Goal: Information Seeking & Learning: Check status

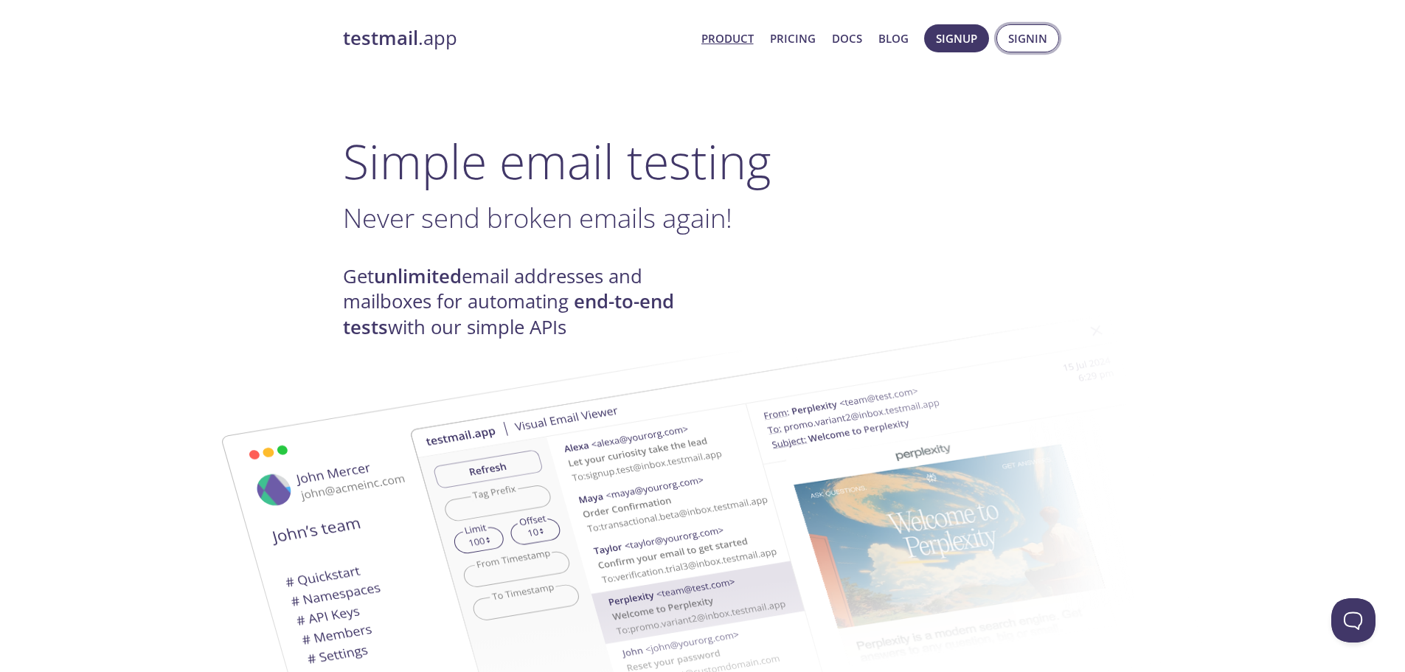
drag, startPoint x: 1017, startPoint y: 35, endPoint x: 1009, endPoint y: 41, distance: 10.0
click at [1017, 35] on span "Signin" at bounding box center [1027, 38] width 39 height 19
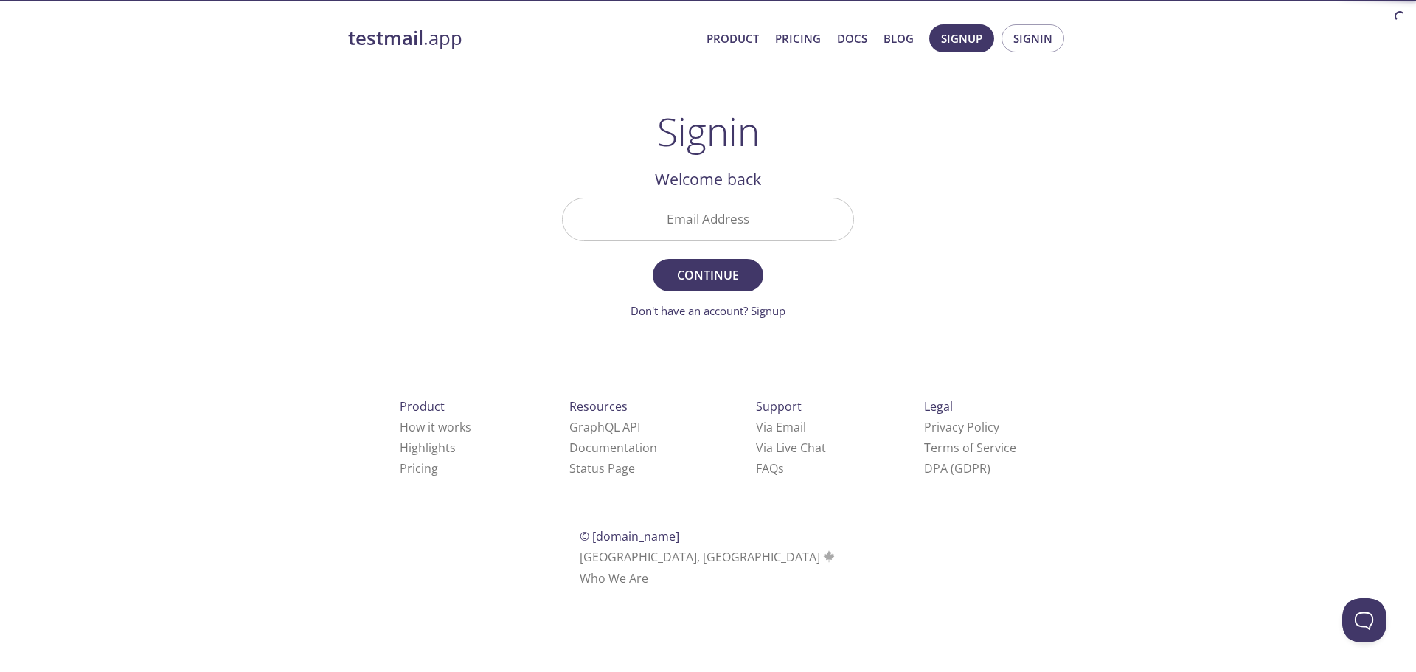
click at [664, 215] on input "Email Address" at bounding box center [708, 219] width 291 height 42
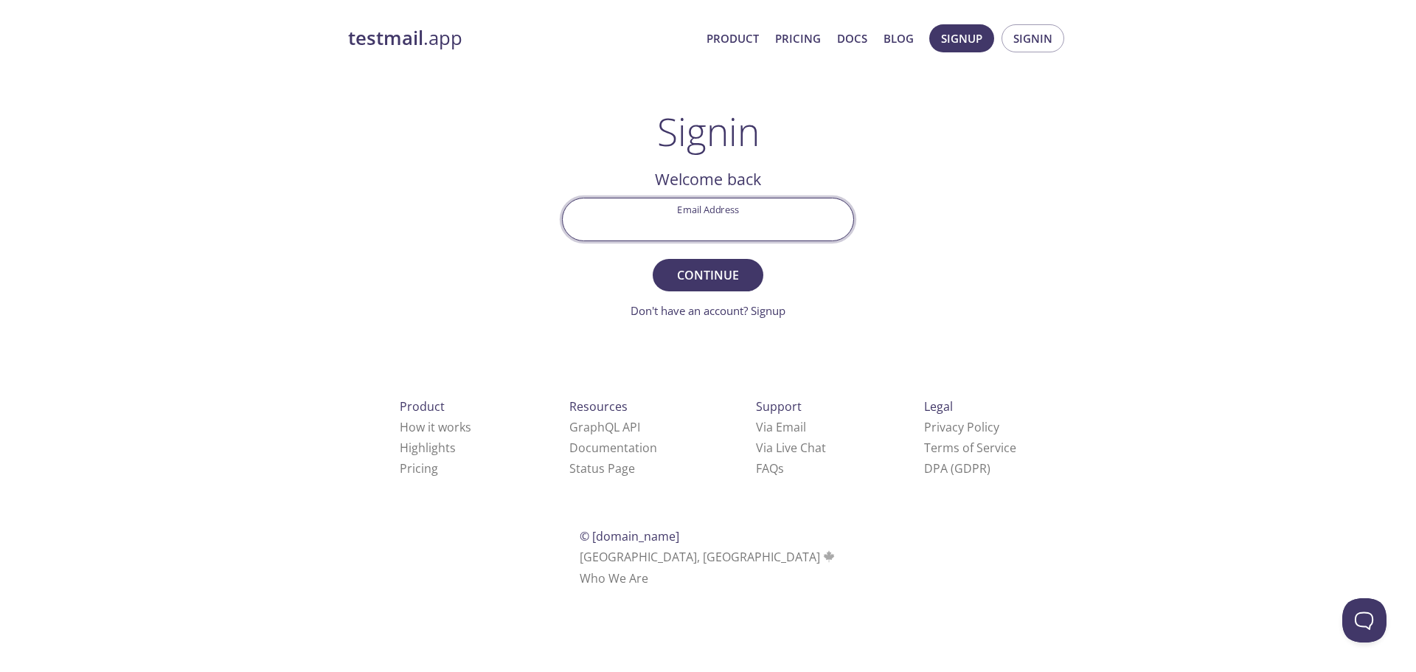
type input "[EMAIL_ADDRESS][DOMAIN_NAME]"
click at [737, 271] on span "Continue" at bounding box center [708, 275] width 78 height 21
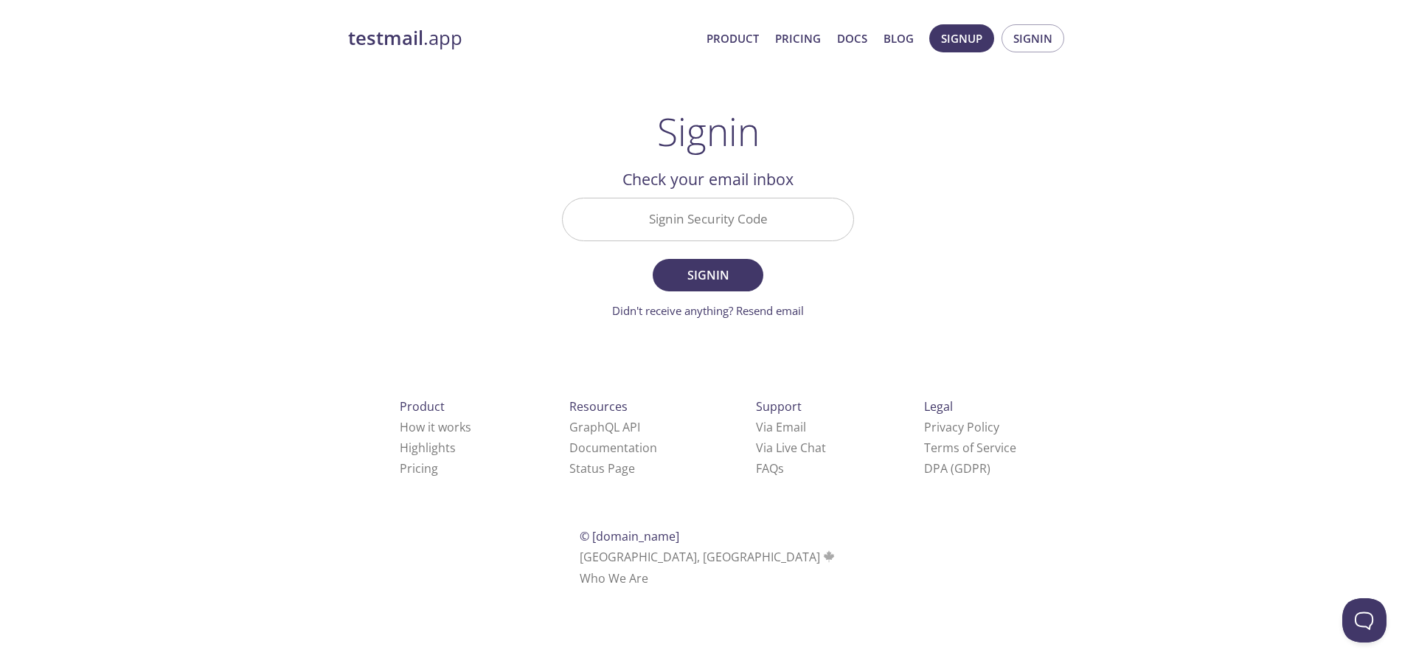
click at [670, 220] on input "Signin Security Code" at bounding box center [708, 219] width 291 height 42
paste input "P5MVRG1"
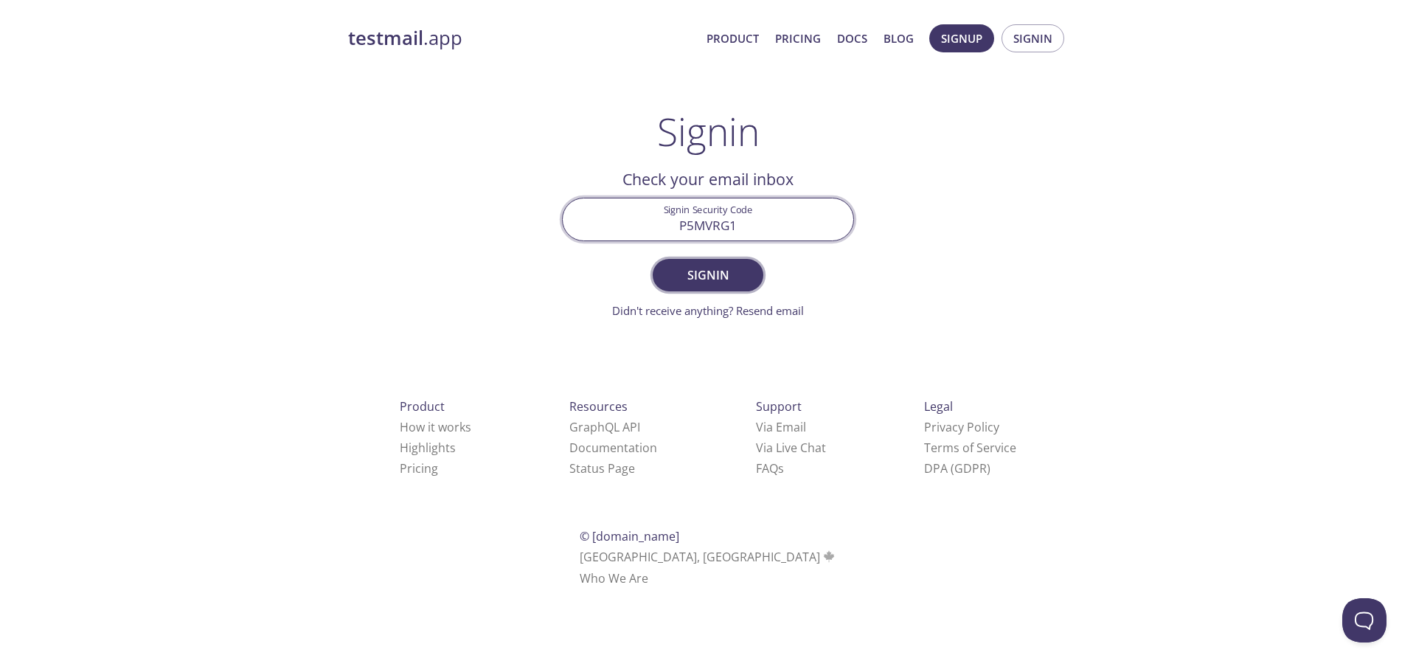
type input "P5MVRG1"
click at [711, 270] on span "Signin" at bounding box center [708, 275] width 78 height 21
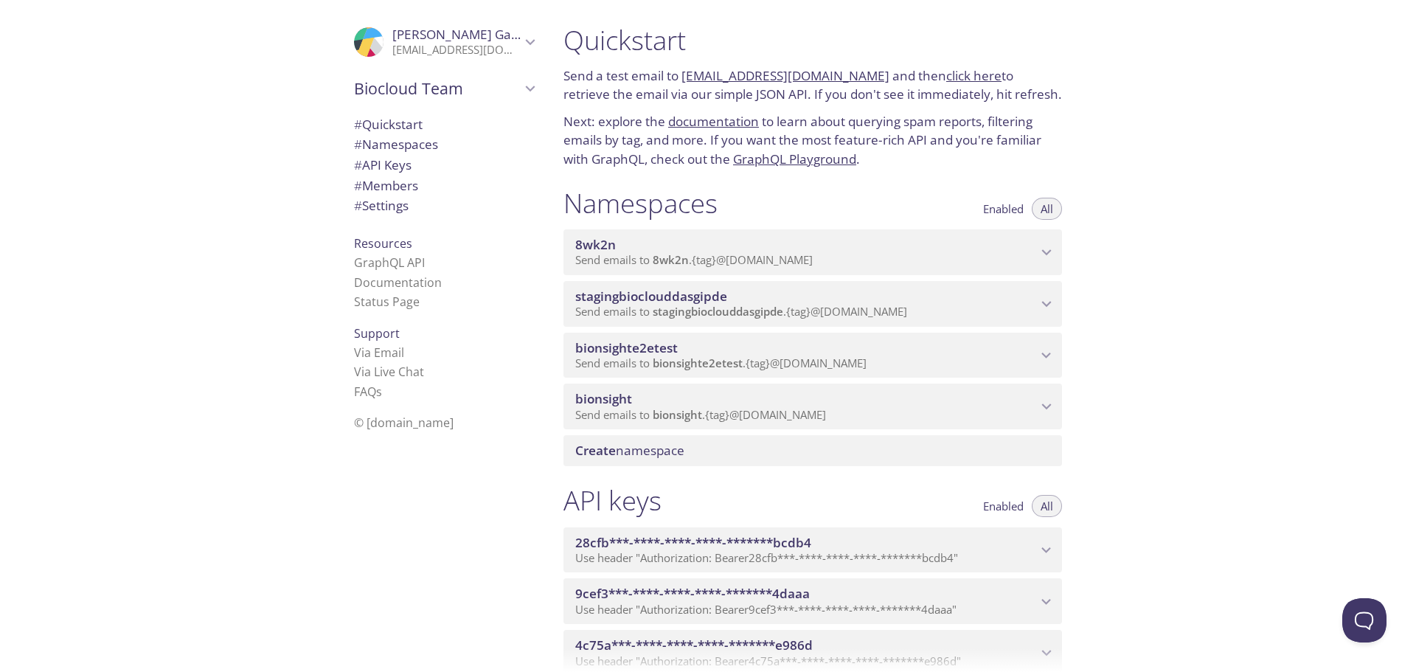
click at [628, 408] on span "Send emails to bionsight . {tag} @[DOMAIN_NAME]" at bounding box center [700, 414] width 251 height 15
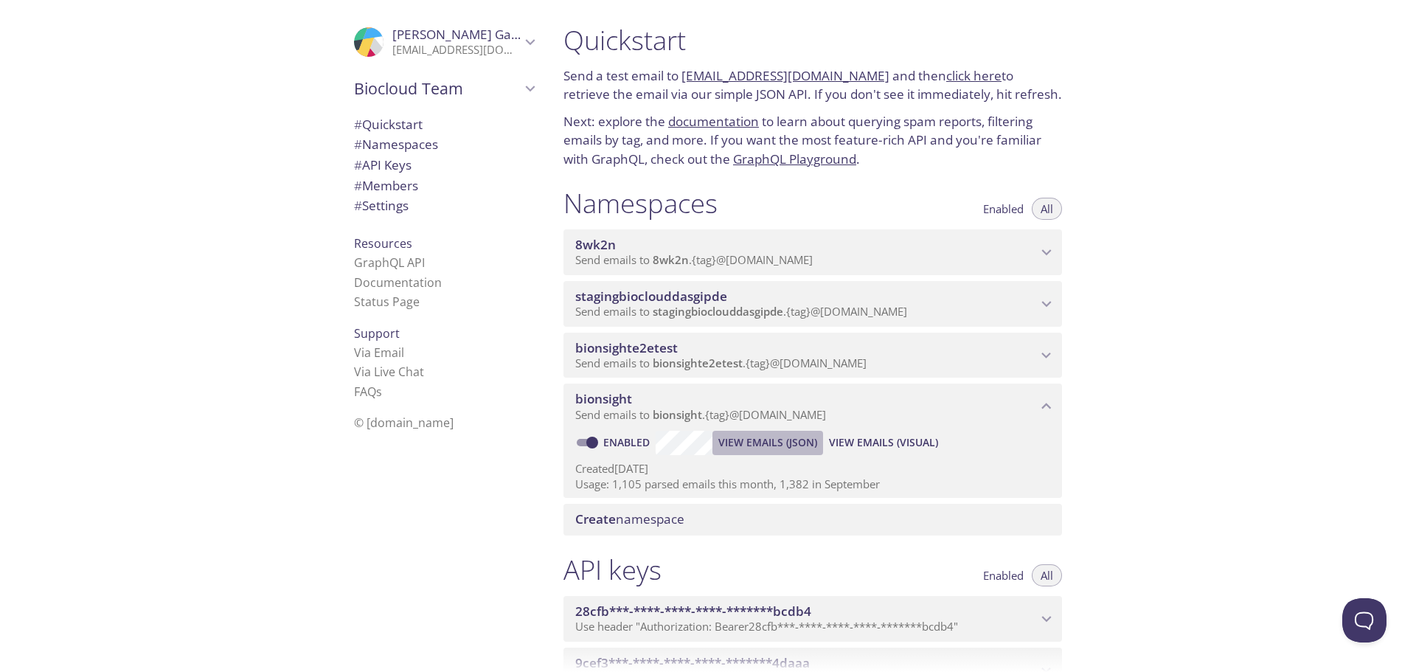
click at [762, 442] on span "View Emails (JSON)" at bounding box center [767, 443] width 99 height 18
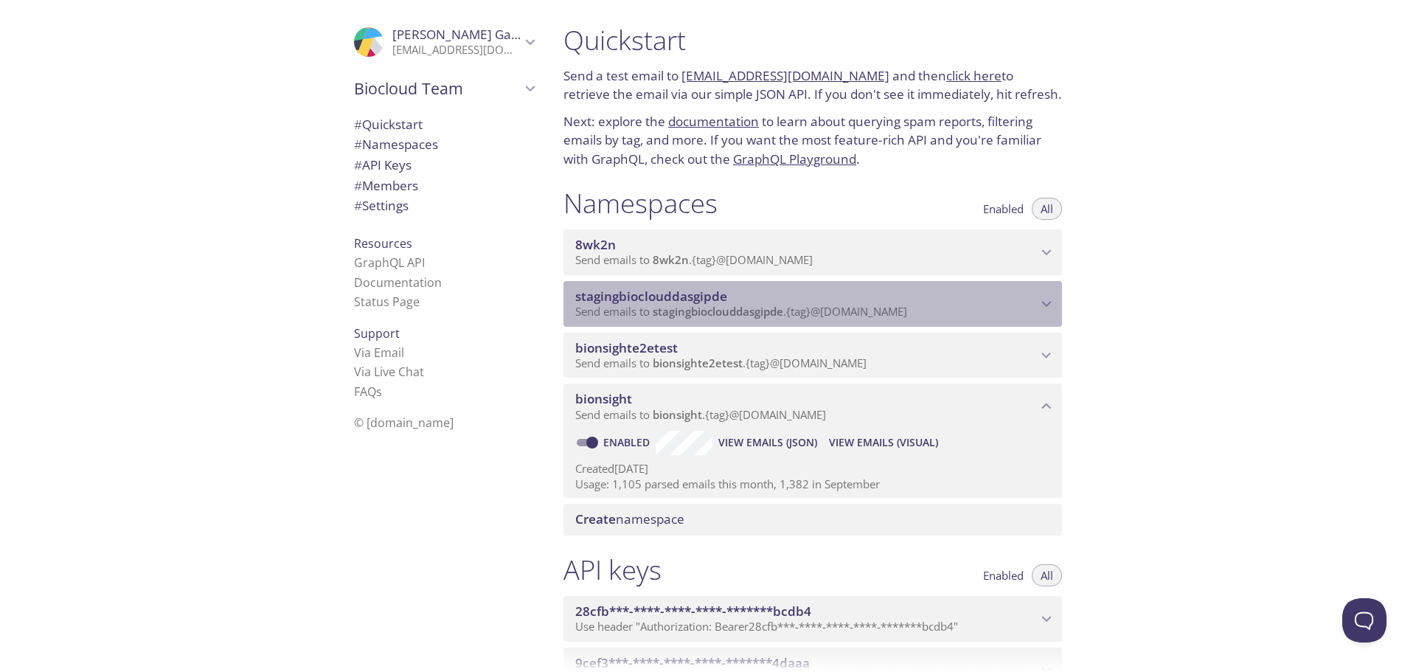
click at [656, 293] on span "stagingbioclouddasgipde" at bounding box center [651, 296] width 152 height 17
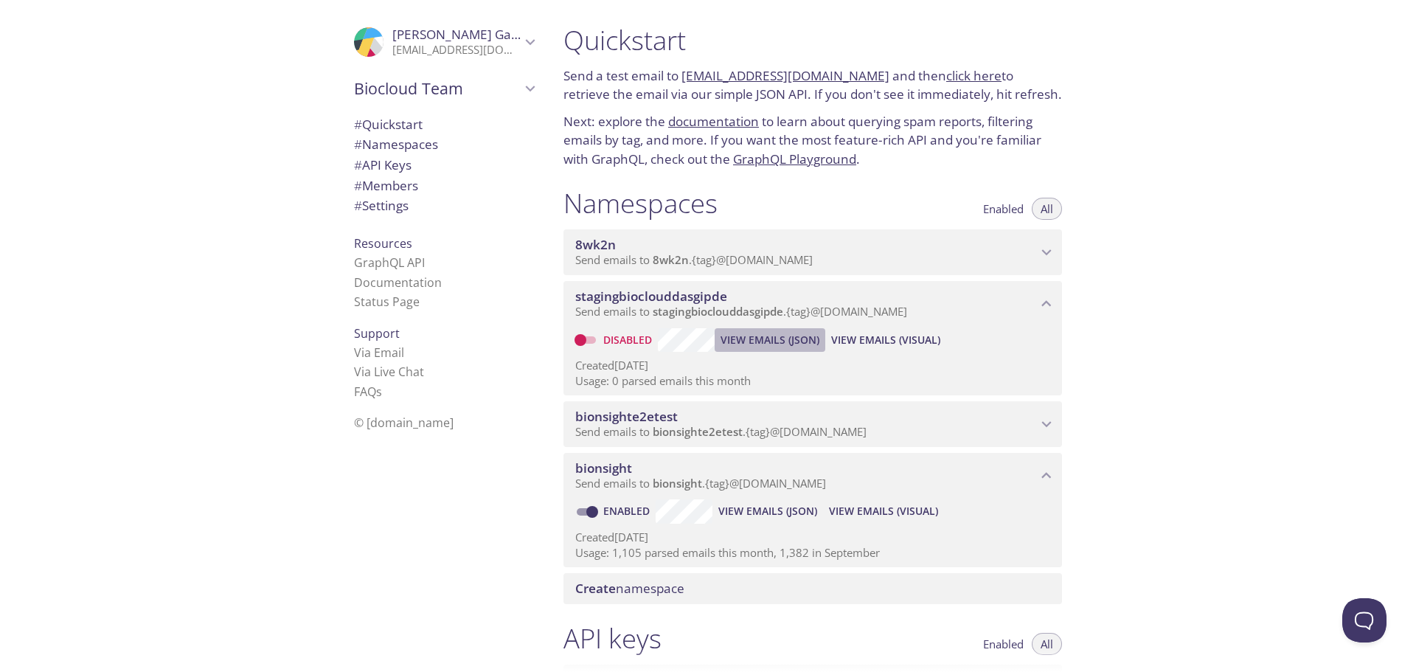
click at [771, 339] on span "View Emails (JSON)" at bounding box center [769, 340] width 99 height 18
click at [1044, 209] on span "All" at bounding box center [1047, 209] width 13 height 0
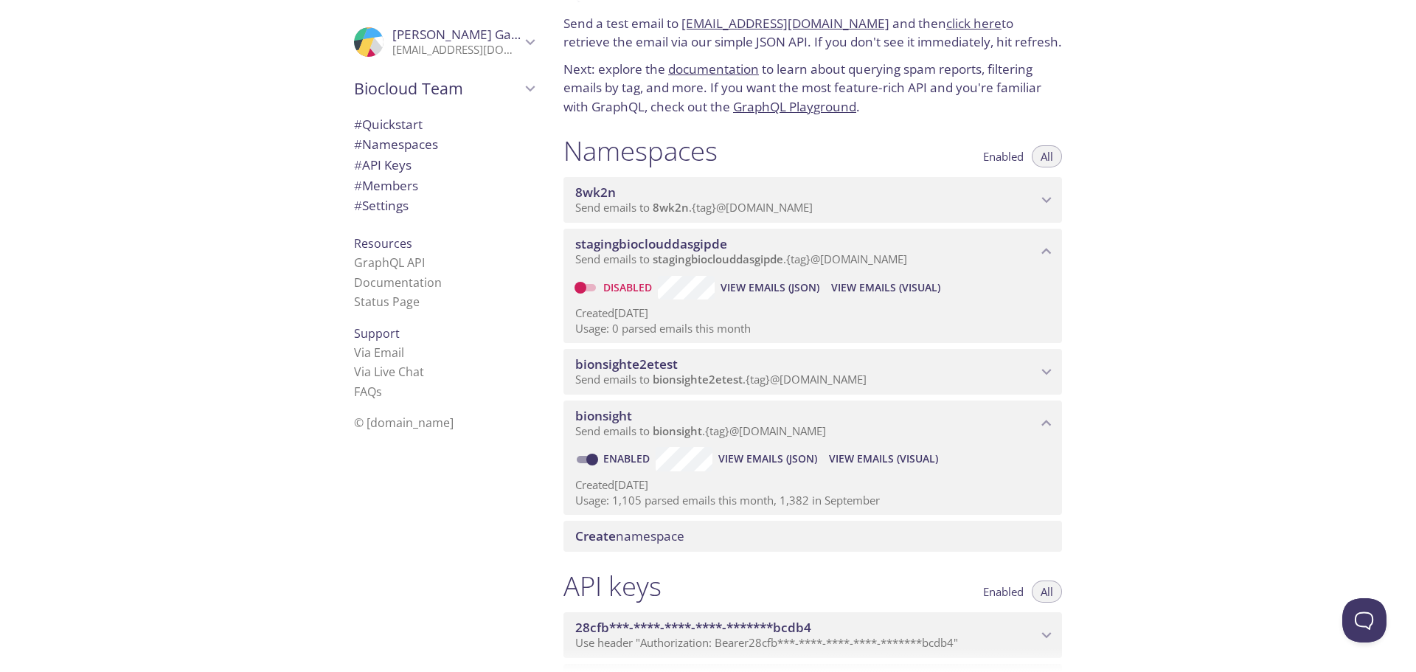
scroll to position [74, 0]
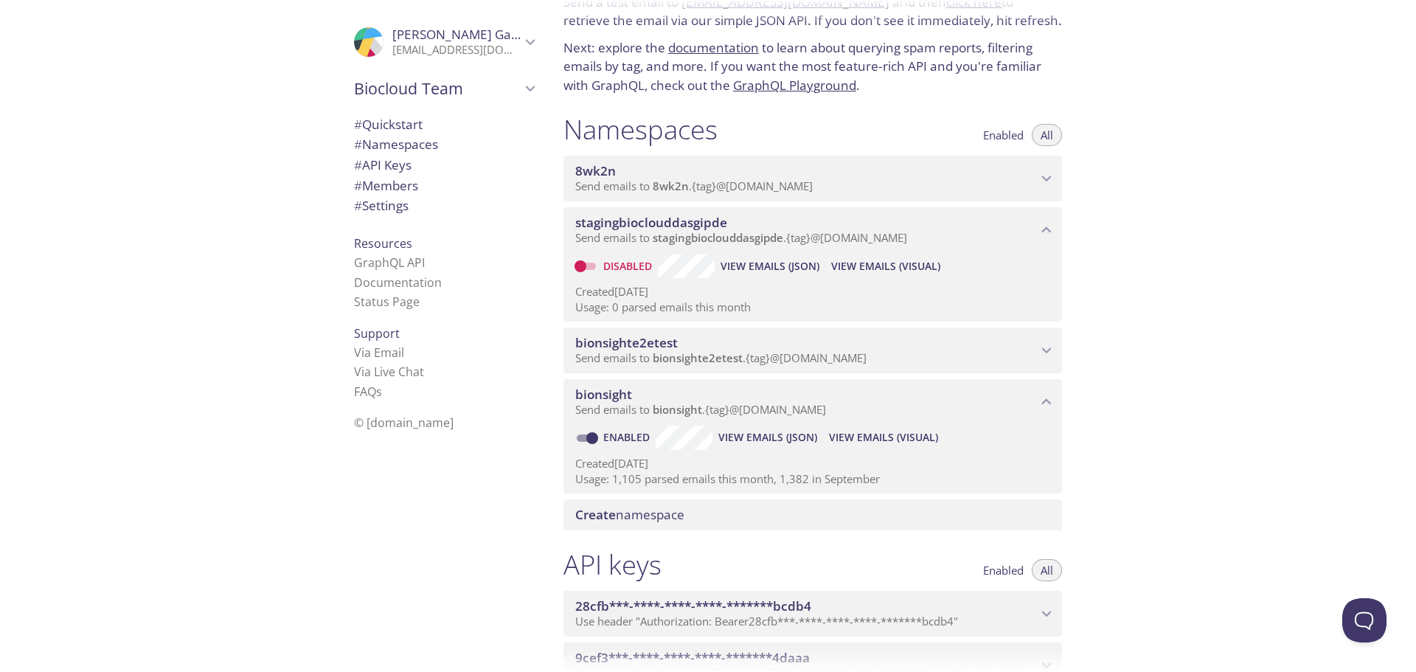
click at [625, 340] on span "bionsighte2etest" at bounding box center [626, 342] width 103 height 17
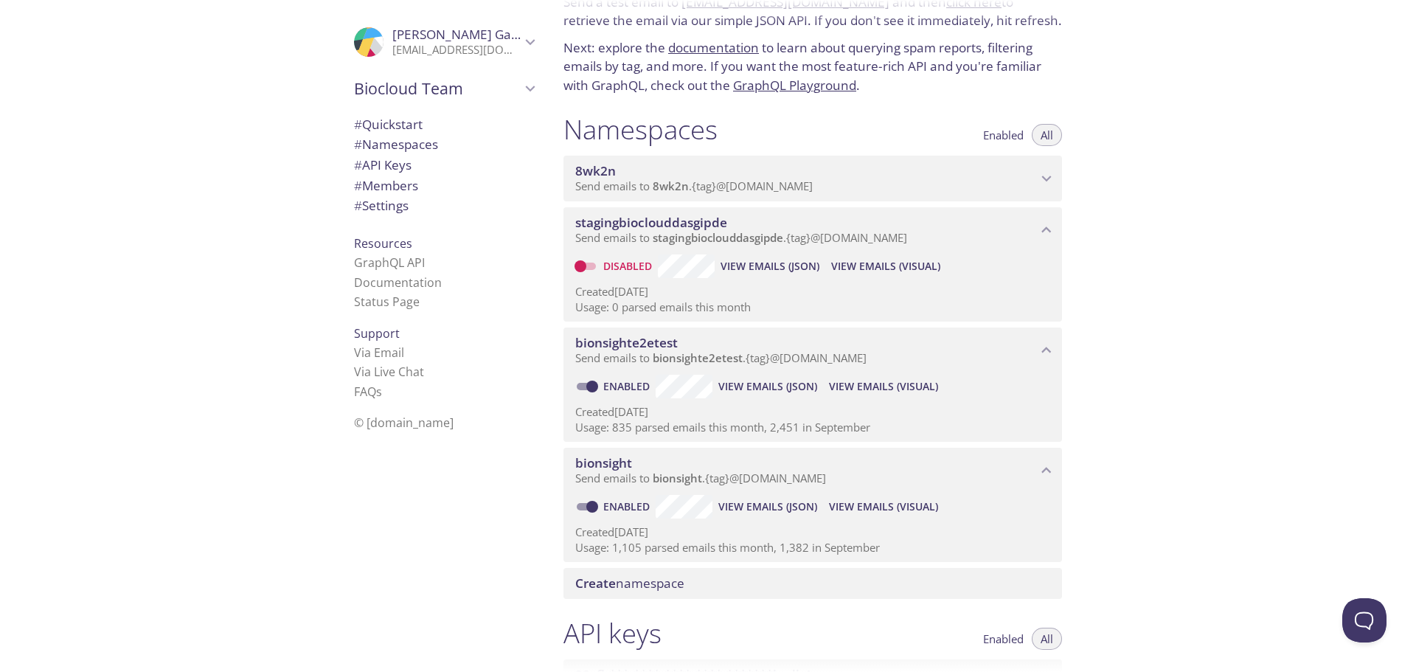
click at [787, 389] on span "View Emails (JSON)" at bounding box center [767, 387] width 99 height 18
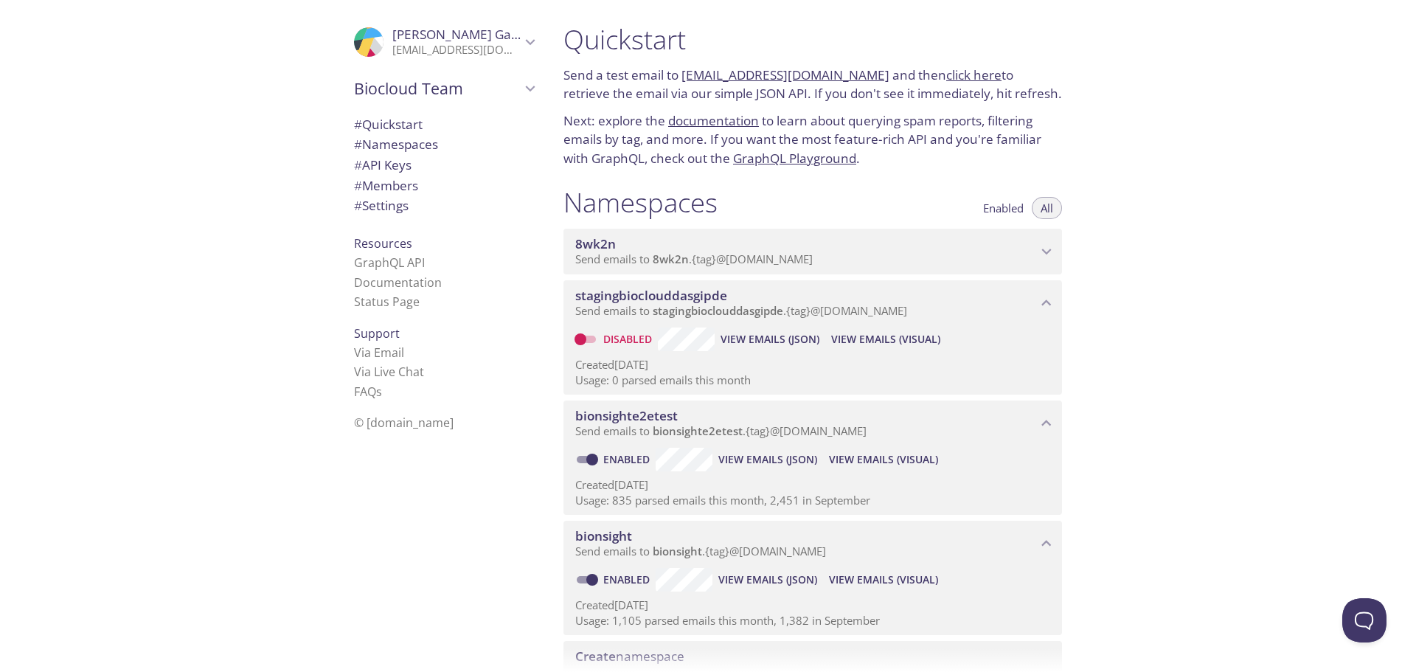
scroll to position [0, 0]
click at [389, 142] on span "# Namespaces" at bounding box center [396, 144] width 84 height 17
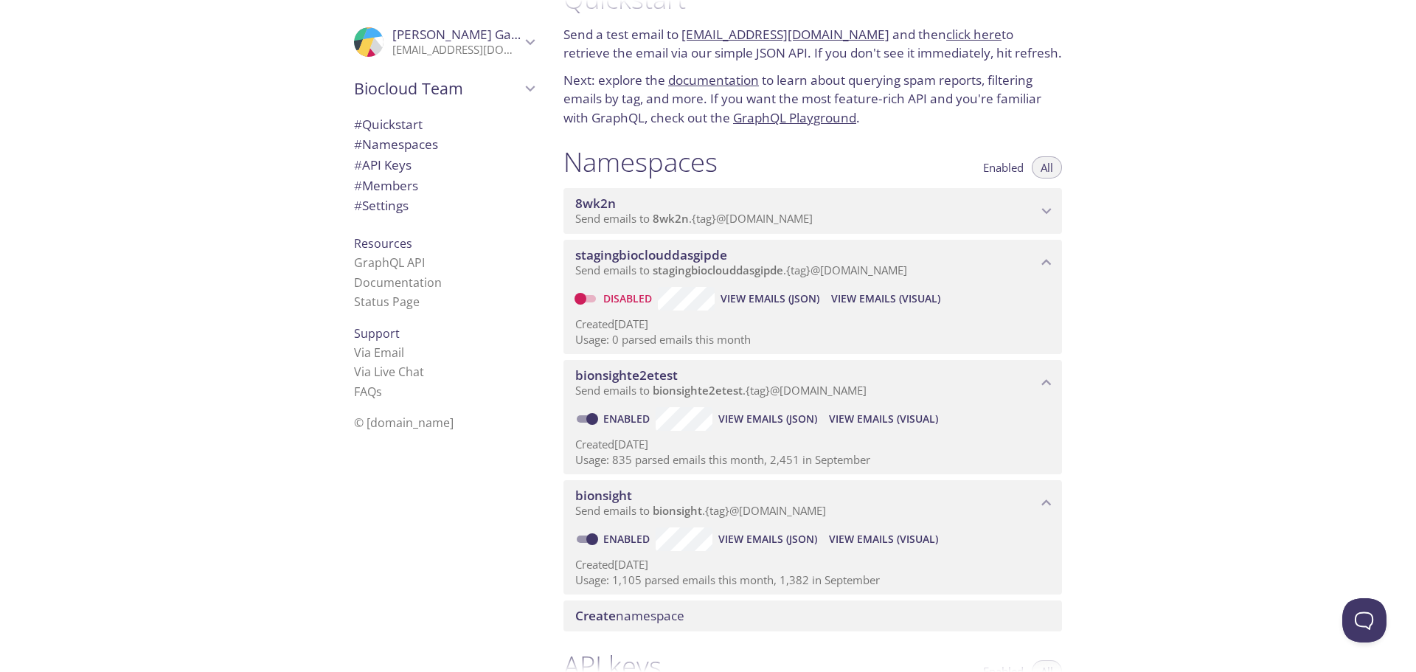
scroll to position [74, 0]
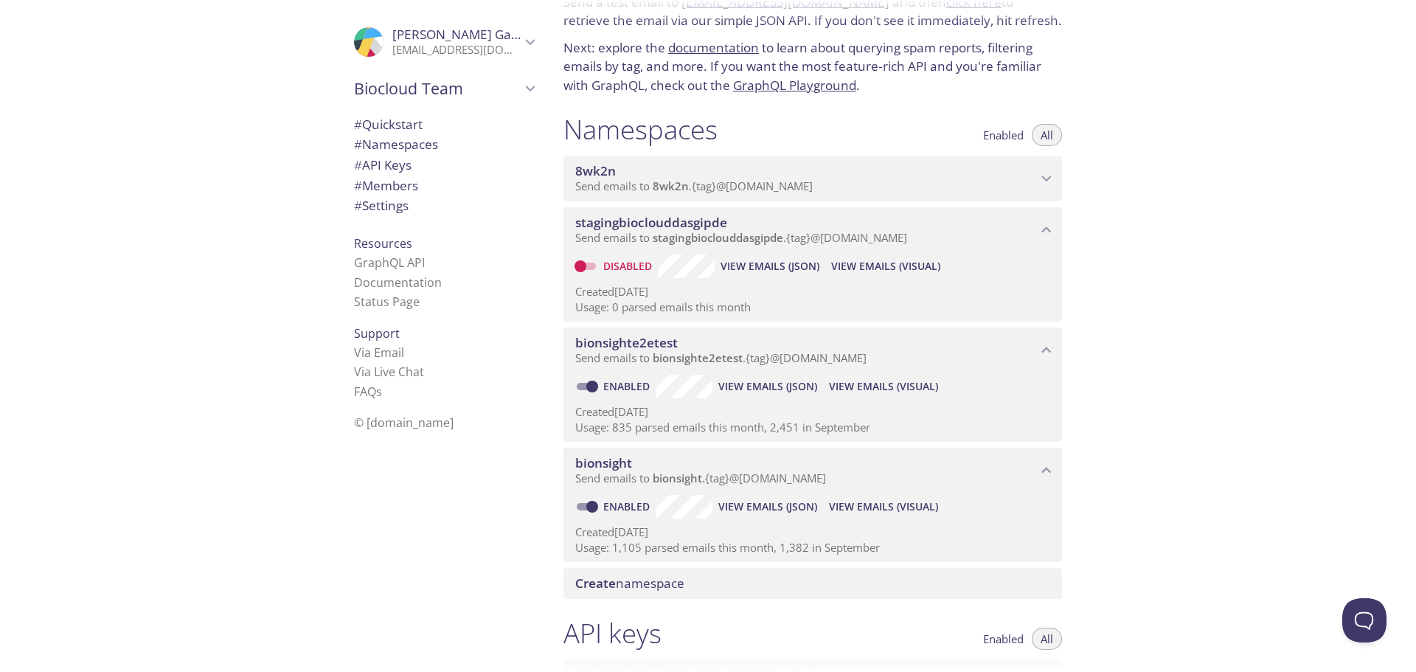
click at [894, 386] on span "View Emails (Visual)" at bounding box center [883, 387] width 109 height 18
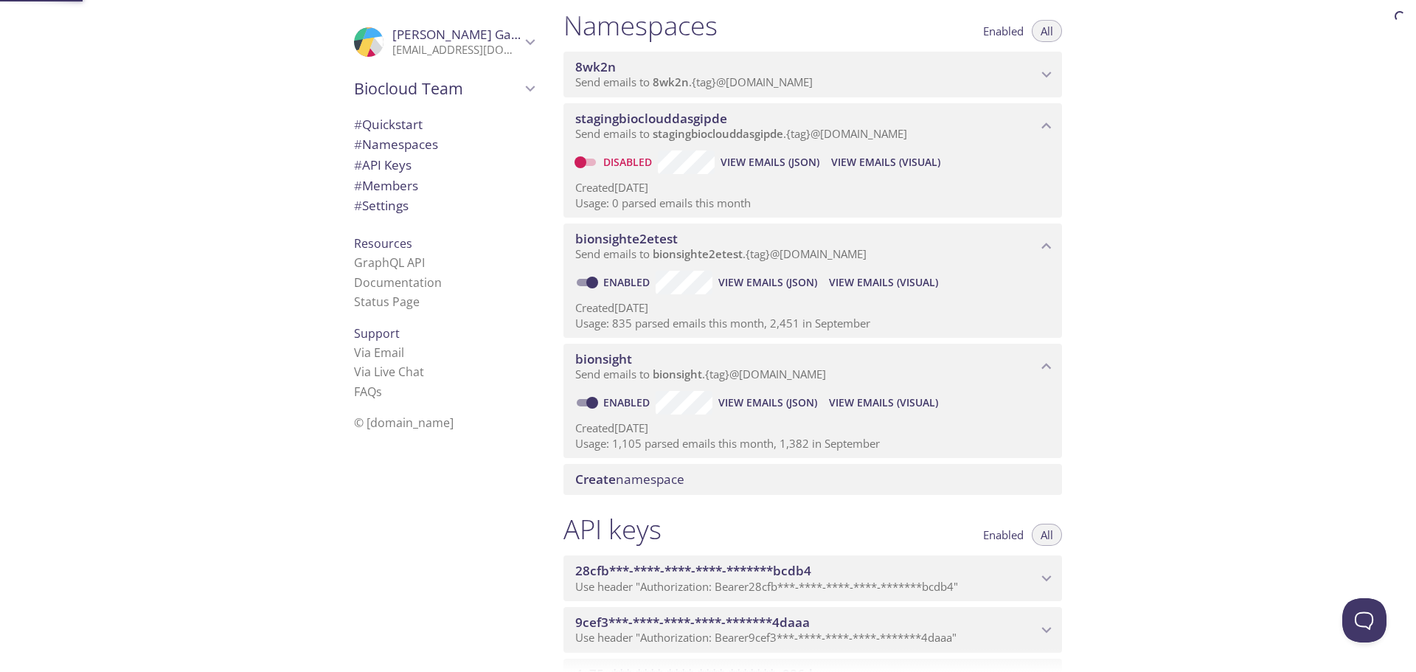
scroll to position [187, 0]
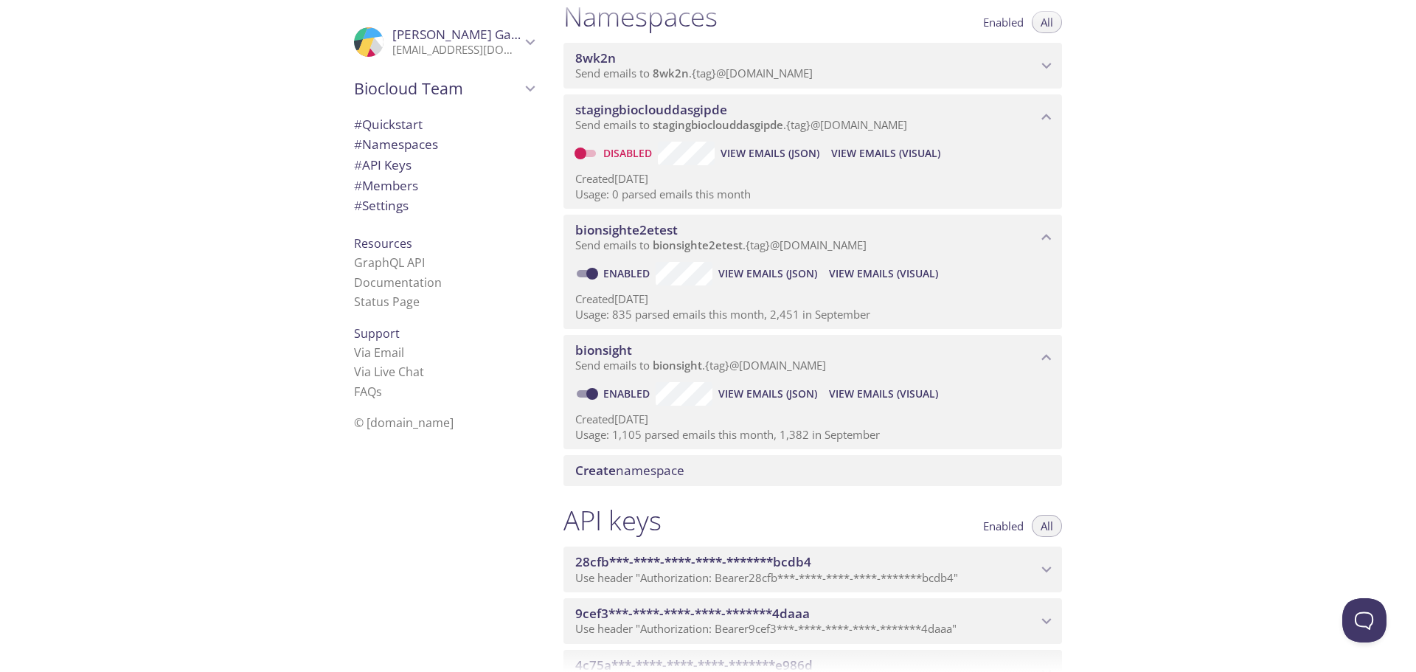
click at [897, 393] on span "View Emails (Visual)" at bounding box center [883, 394] width 109 height 18
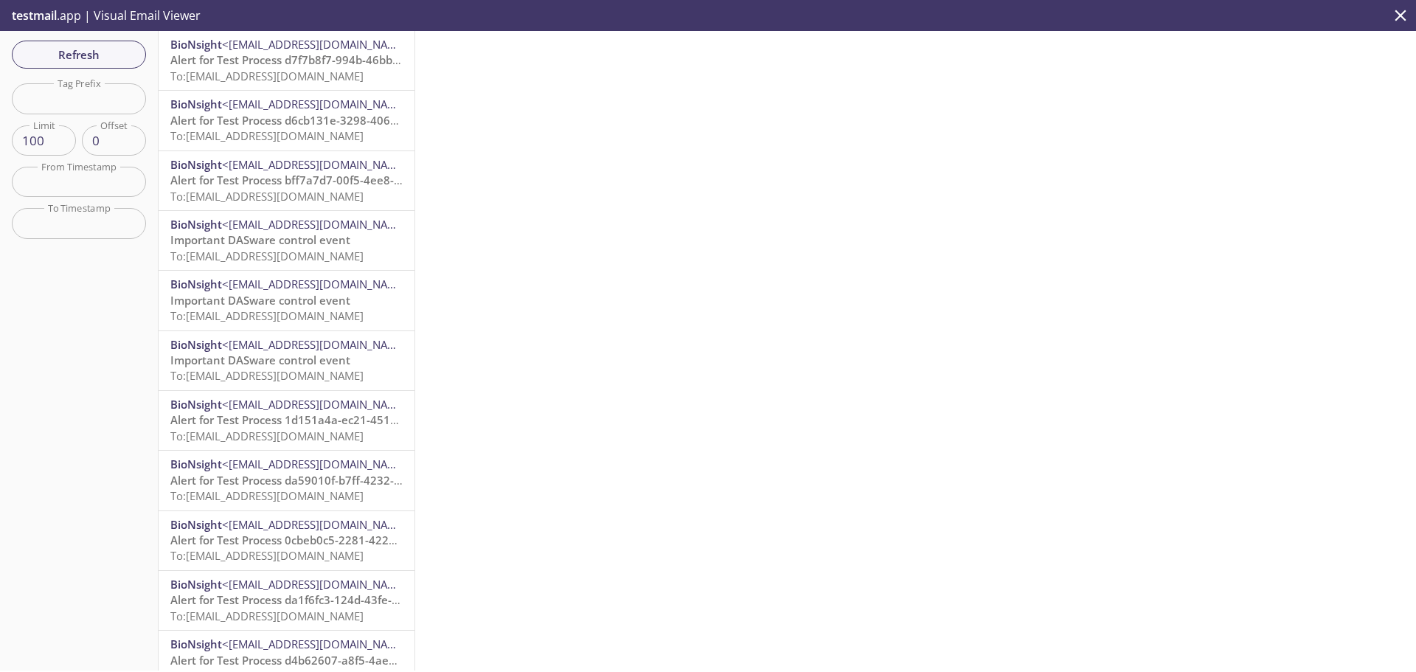
click at [220, 60] on span "Alert for Test Process d7f7b8f7-994b-46bb-befb-a4e05a6a683f grace period=90" at bounding box center [379, 59] width 418 height 15
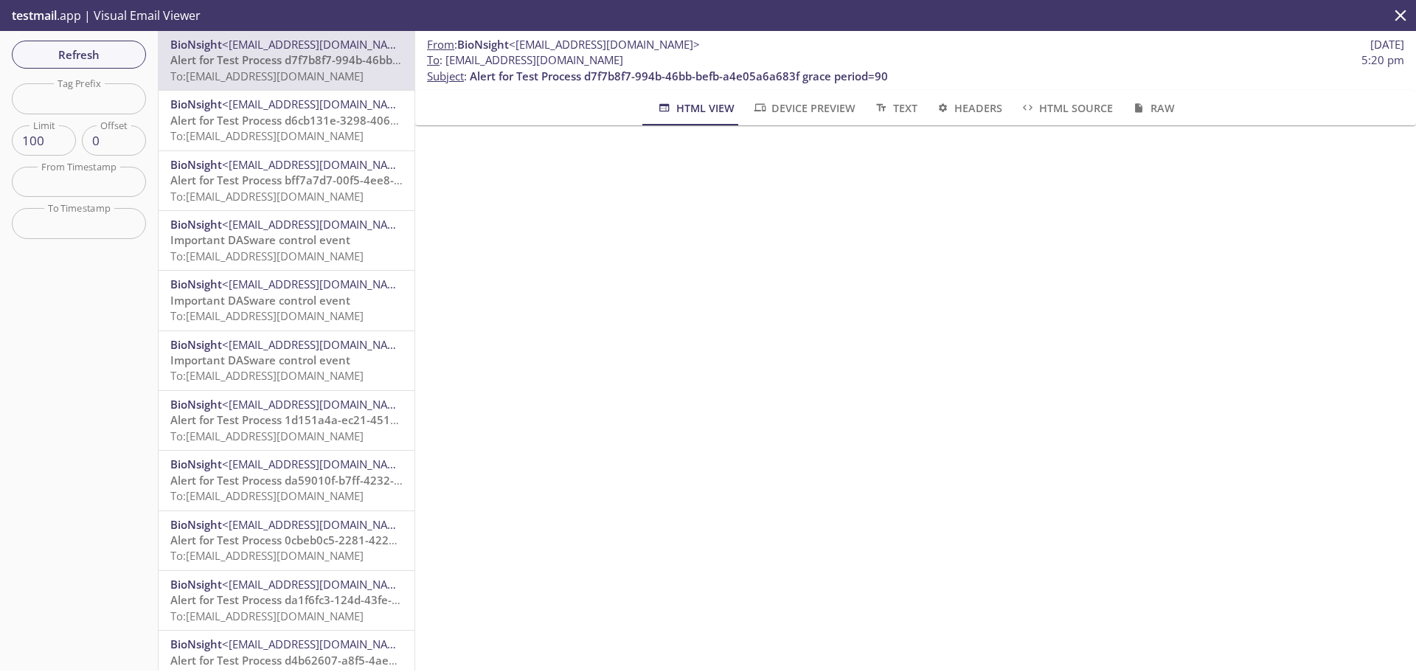
click at [226, 137] on span "To: [EMAIL_ADDRESS][DOMAIN_NAME]" at bounding box center [266, 135] width 193 height 15
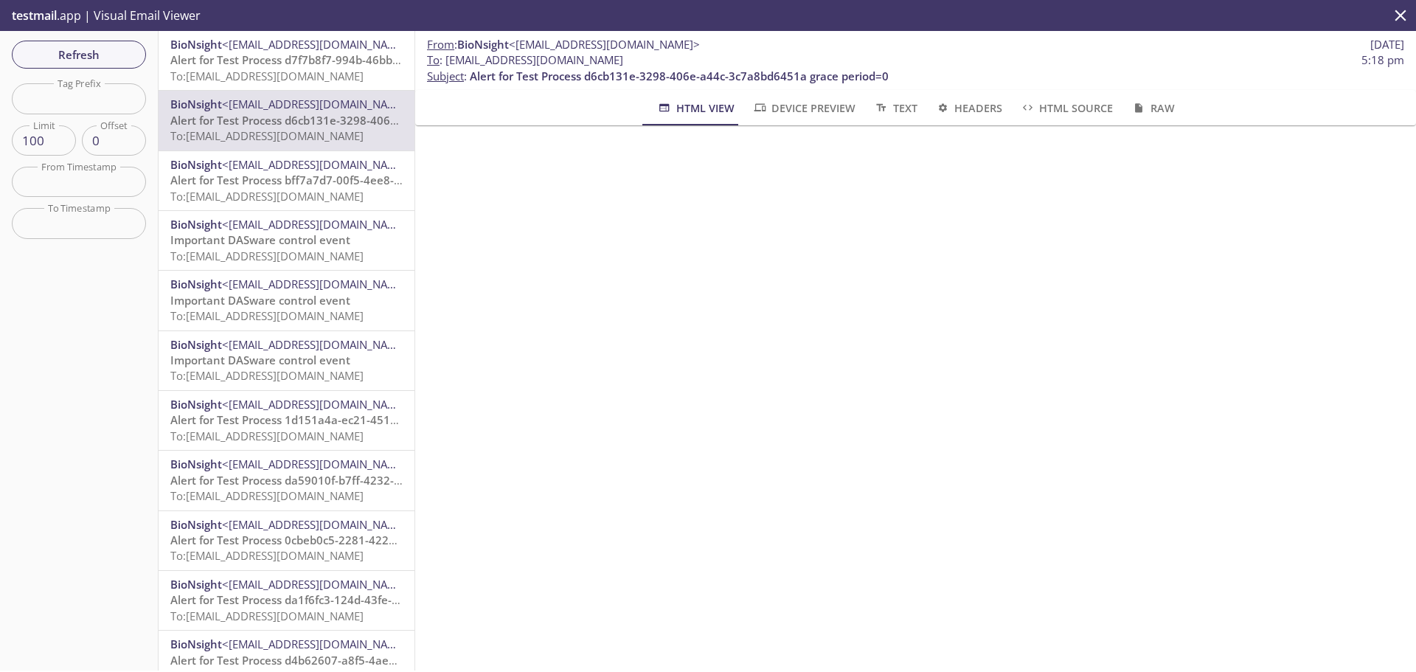
click at [263, 195] on span "To: [EMAIL_ADDRESS][DOMAIN_NAME]" at bounding box center [266, 196] width 193 height 15
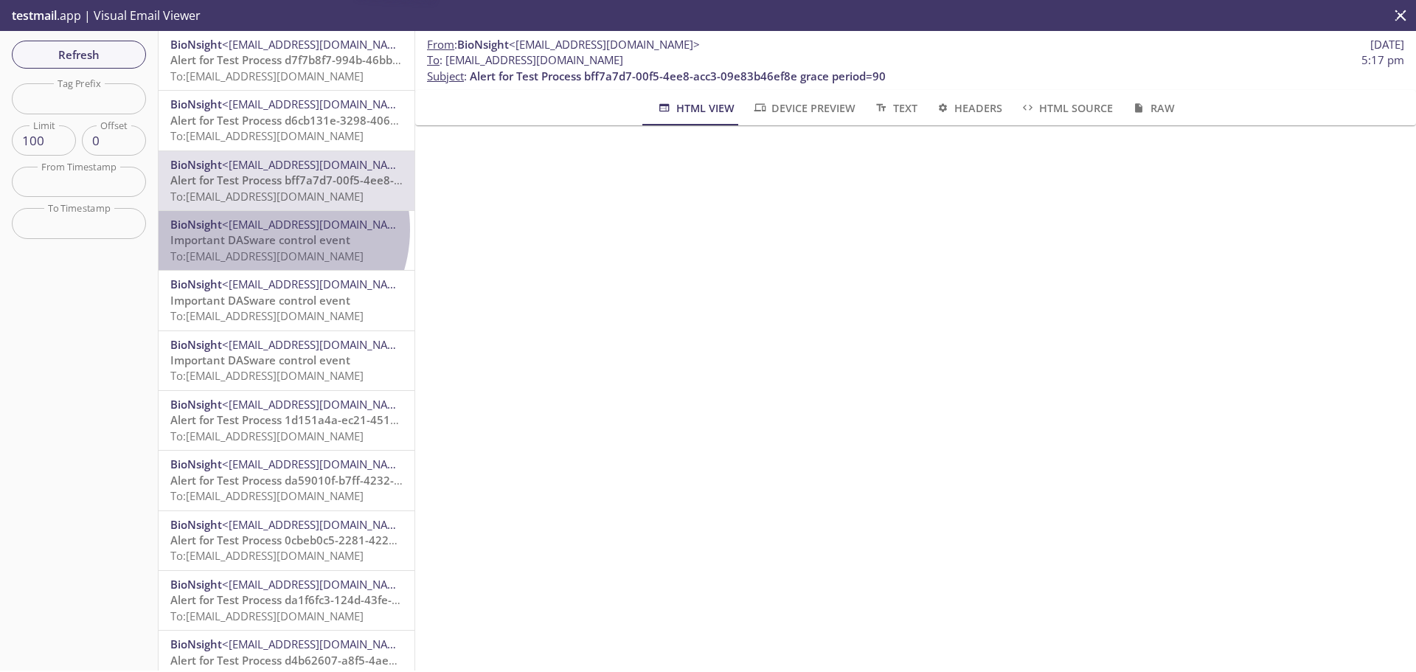
click at [266, 229] on span "<[EMAIL_ADDRESS][DOMAIN_NAME]>" at bounding box center [317, 224] width 191 height 15
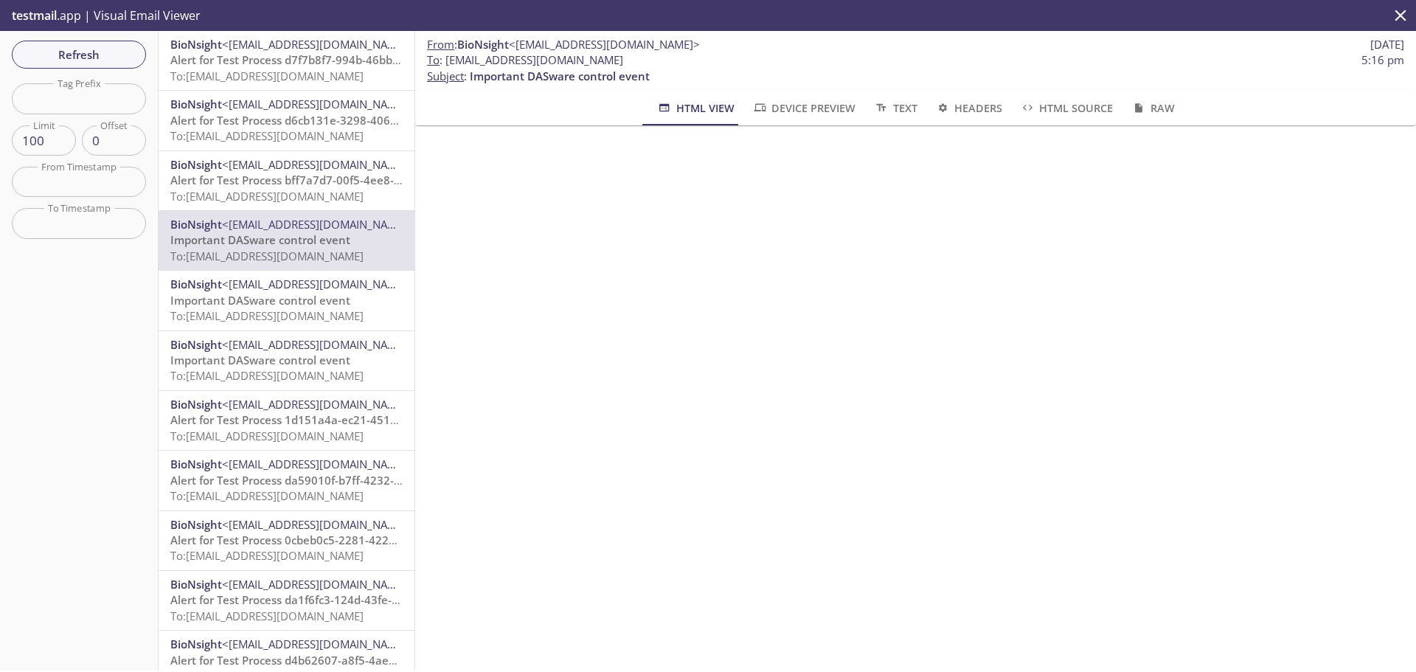
click at [204, 288] on span "BioNsight" at bounding box center [196, 284] width 52 height 15
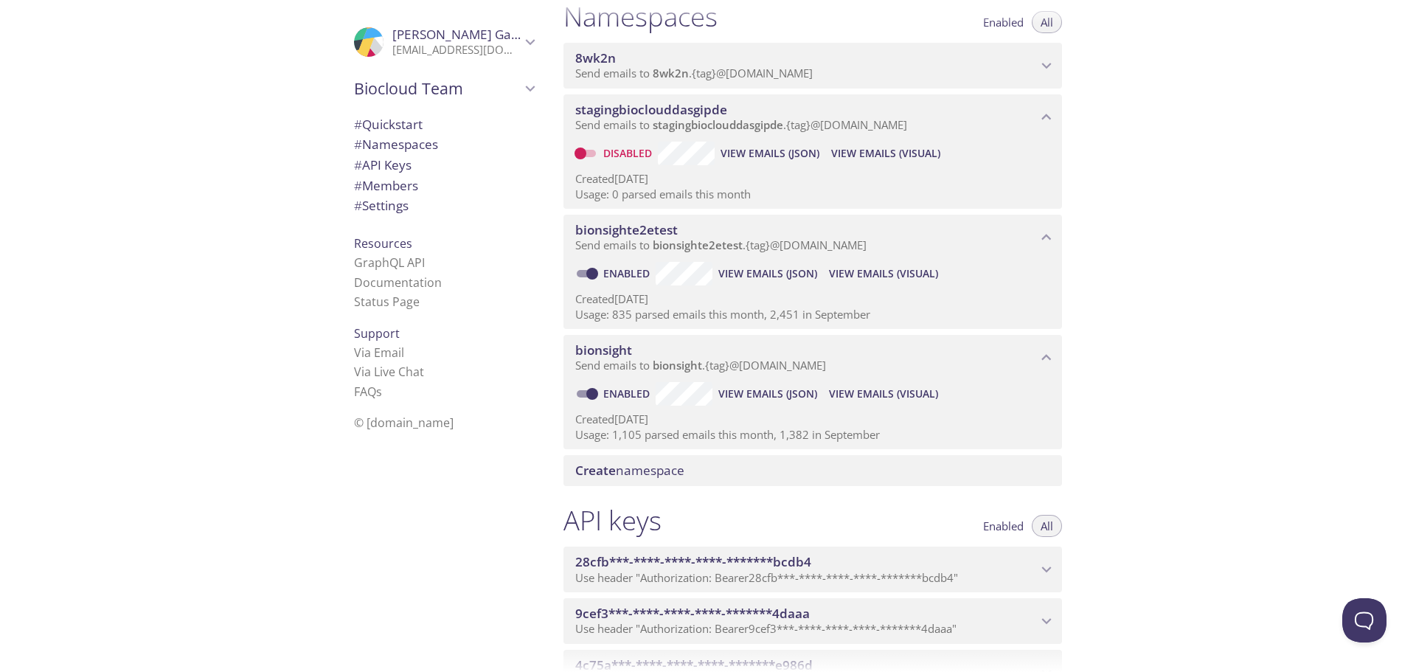
click at [881, 268] on span "View Emails (Visual)" at bounding box center [883, 274] width 109 height 18
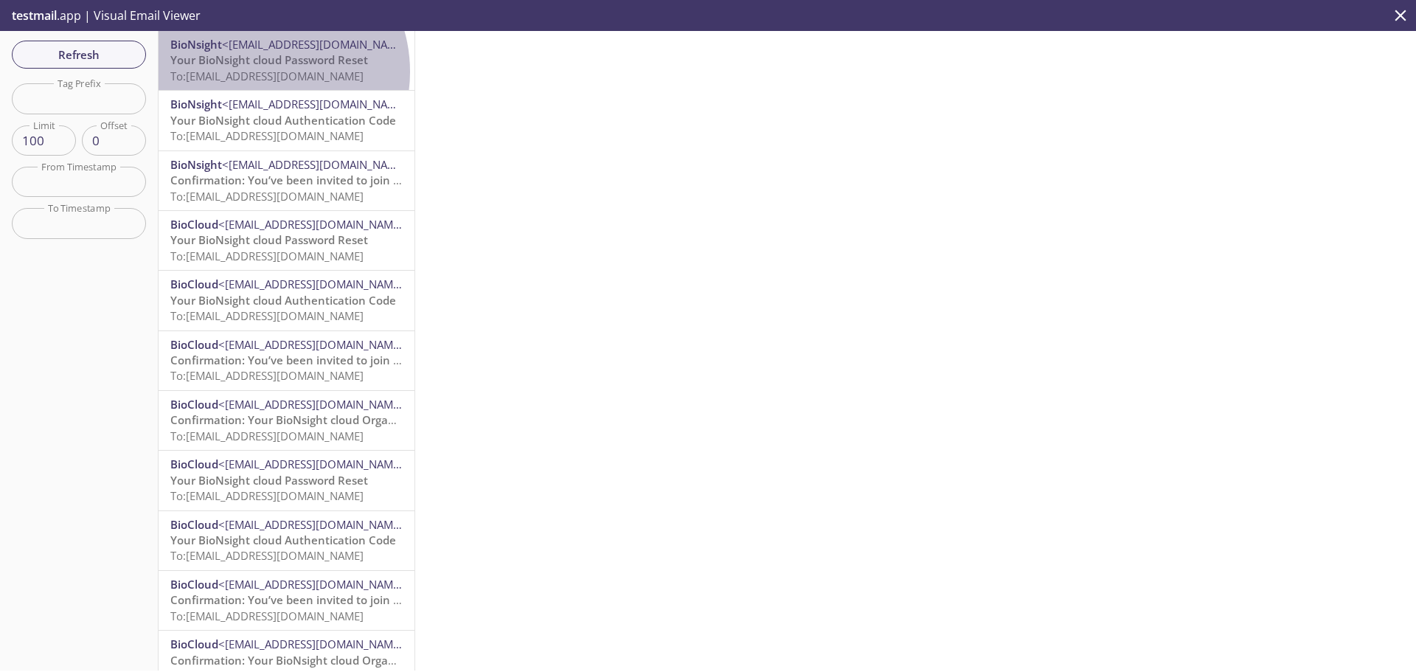
click at [260, 72] on span "To: [EMAIL_ADDRESS][DOMAIN_NAME]" at bounding box center [266, 76] width 193 height 15
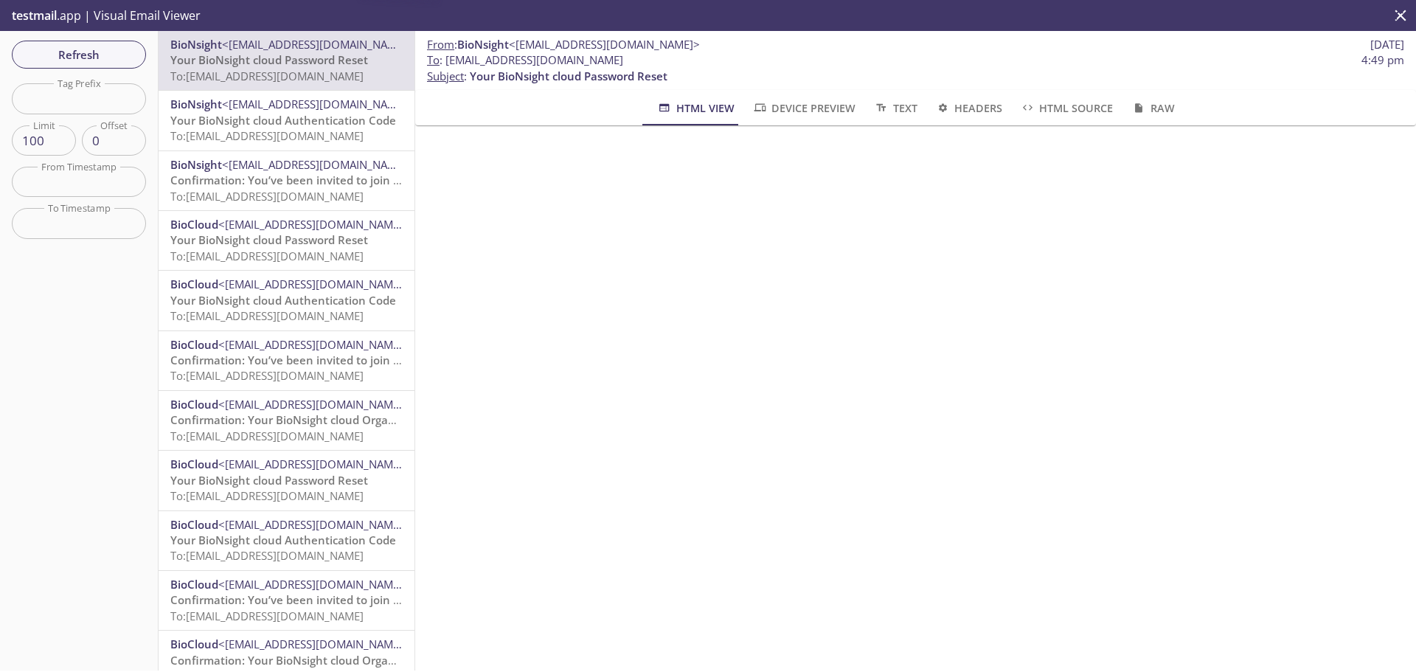
click at [263, 119] on span "Your BioNsight cloud Authentication Code" at bounding box center [283, 120] width 226 height 15
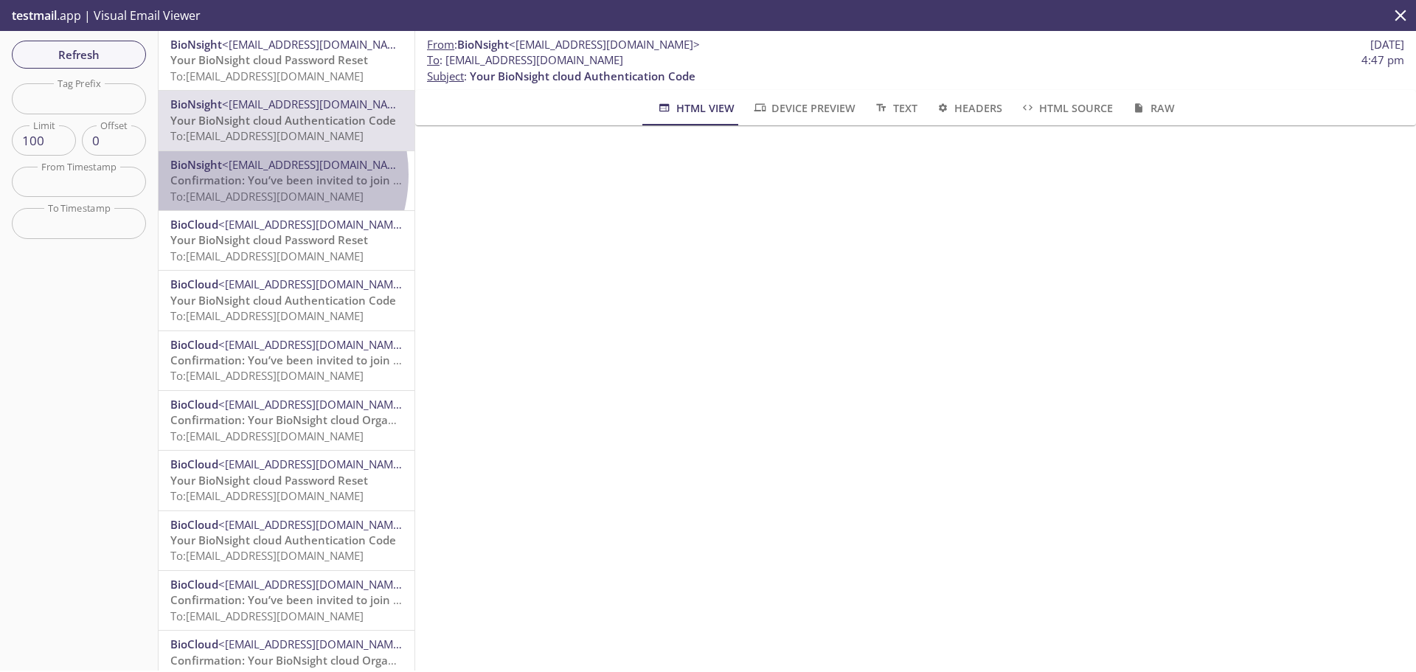
click at [255, 175] on span "Confirmation: You’ve been invited to join BioNsight cloud of Eppendorf-Software…" at bounding box center [397, 180] width 454 height 15
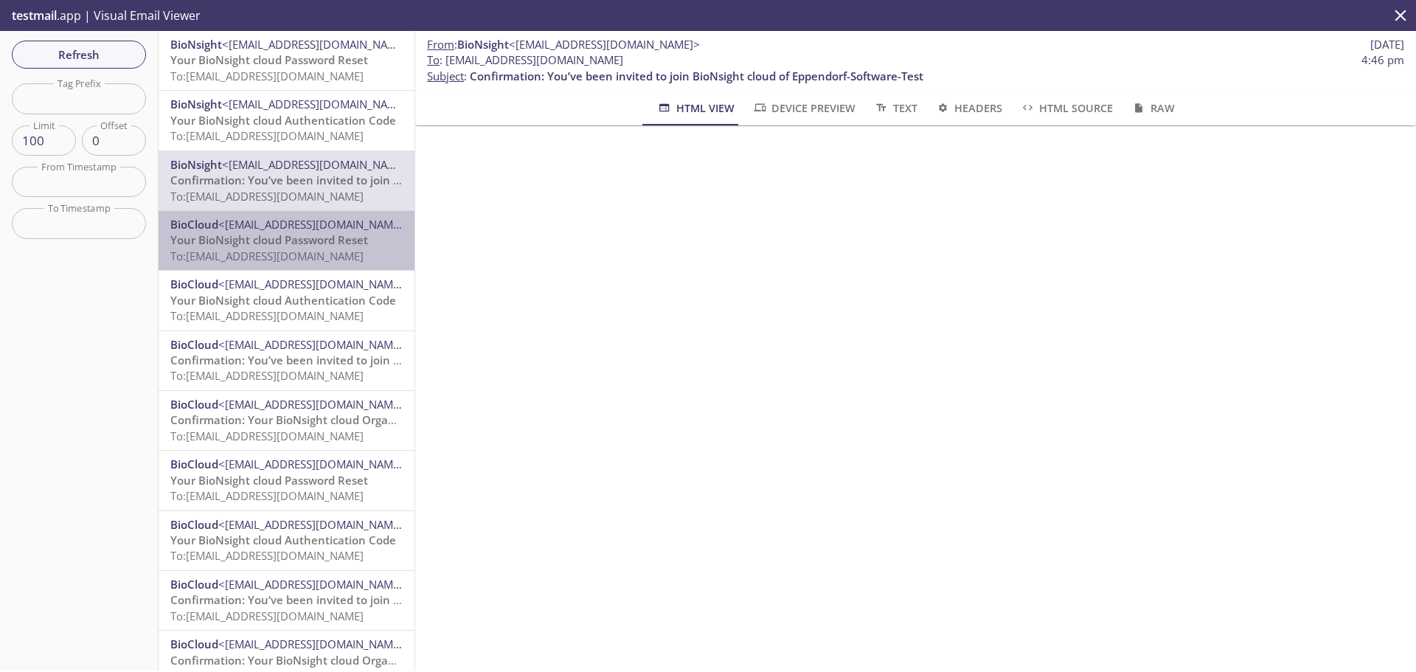
click at [291, 253] on span "To: [EMAIL_ADDRESS][DOMAIN_NAME]" at bounding box center [266, 256] width 193 height 15
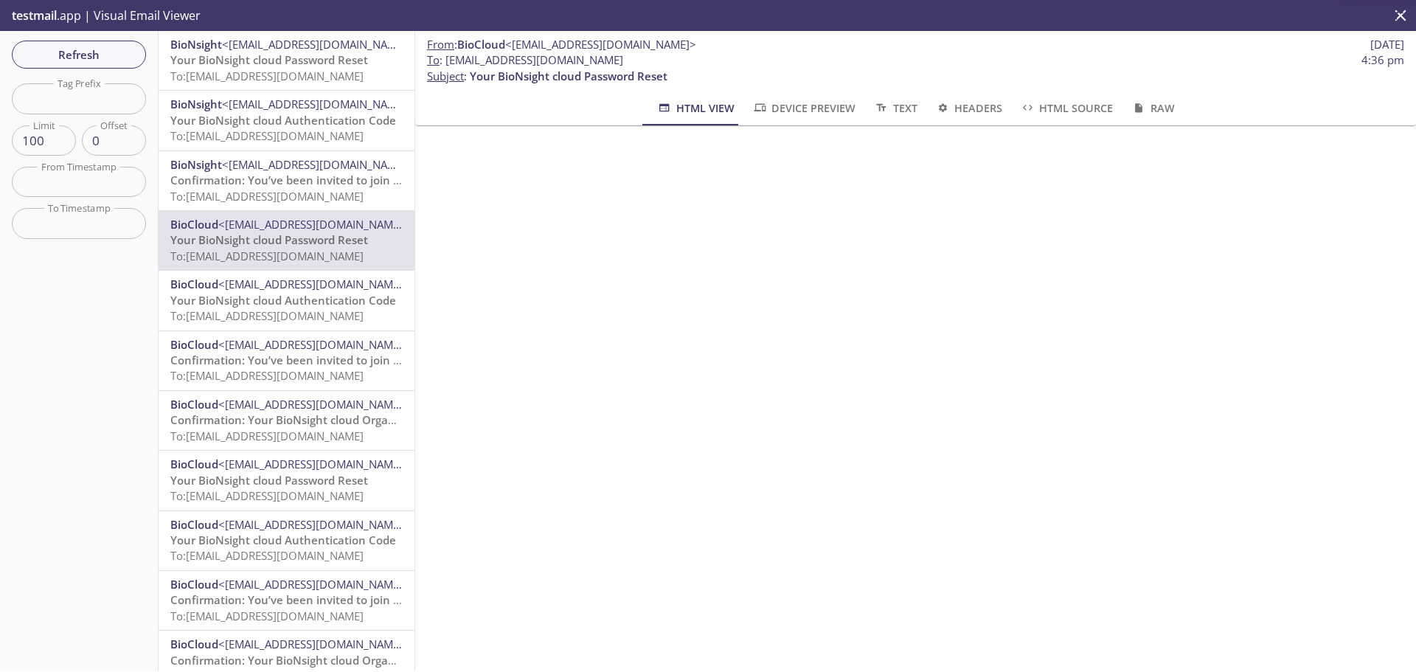
click at [270, 298] on span "Your BioNsight cloud Authentication Code" at bounding box center [283, 300] width 226 height 15
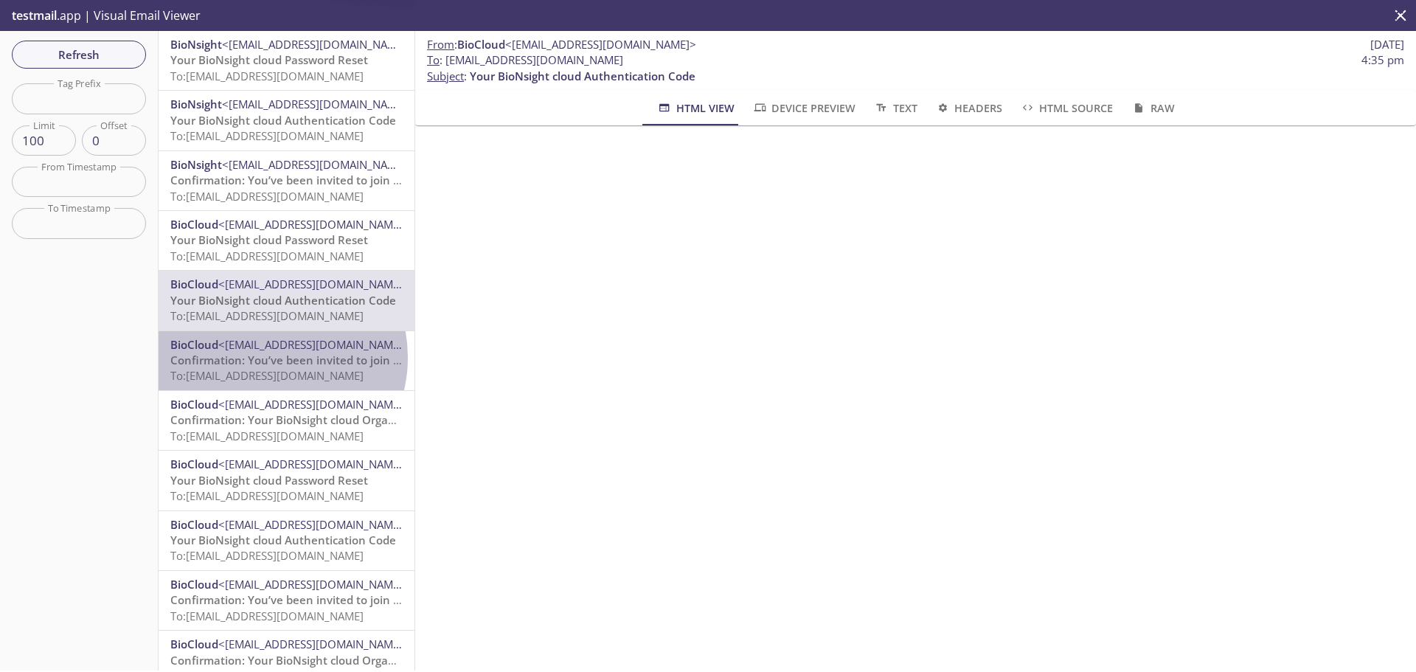
click at [264, 358] on span "Confirmation: You’ve been invited to join BioNsight cloud of [PERSON_NAME] LLC" at bounding box center [386, 359] width 432 height 15
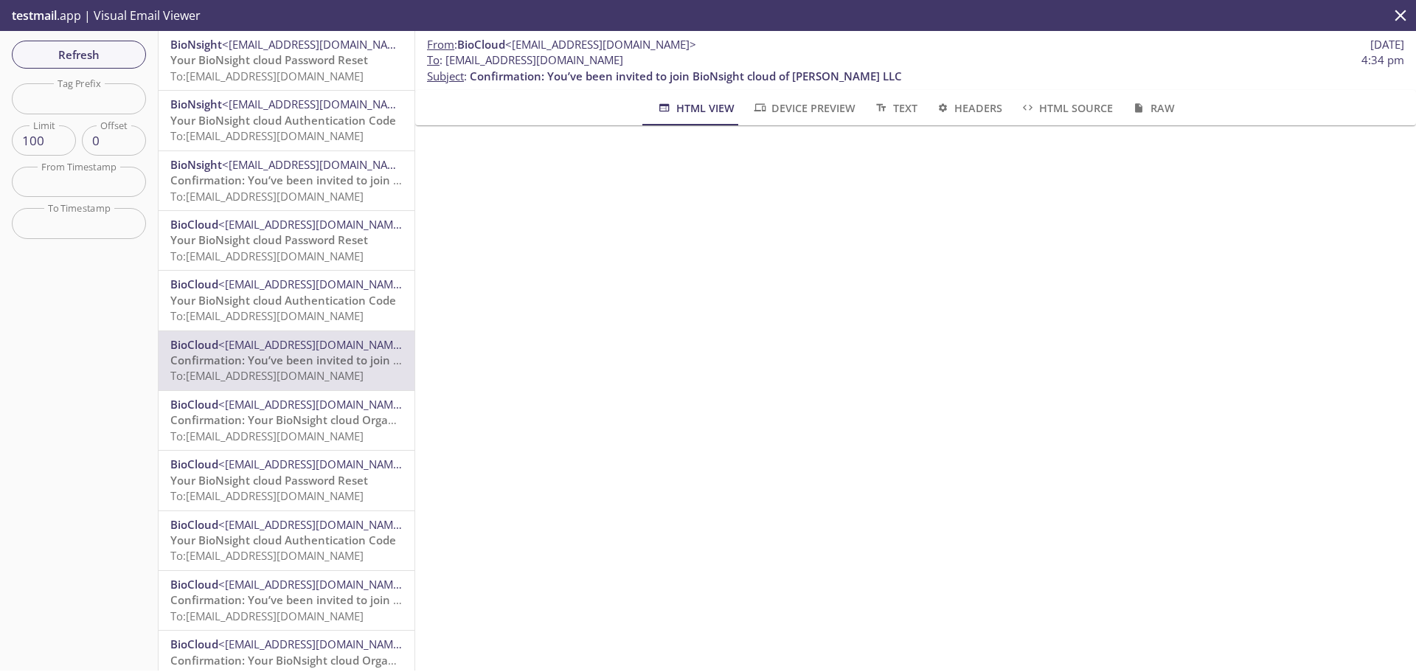
click at [215, 156] on div "BioNsight <[EMAIL_ADDRESS][DOMAIN_NAME]> Confirmation: You’ve been invited to j…" at bounding box center [287, 180] width 256 height 59
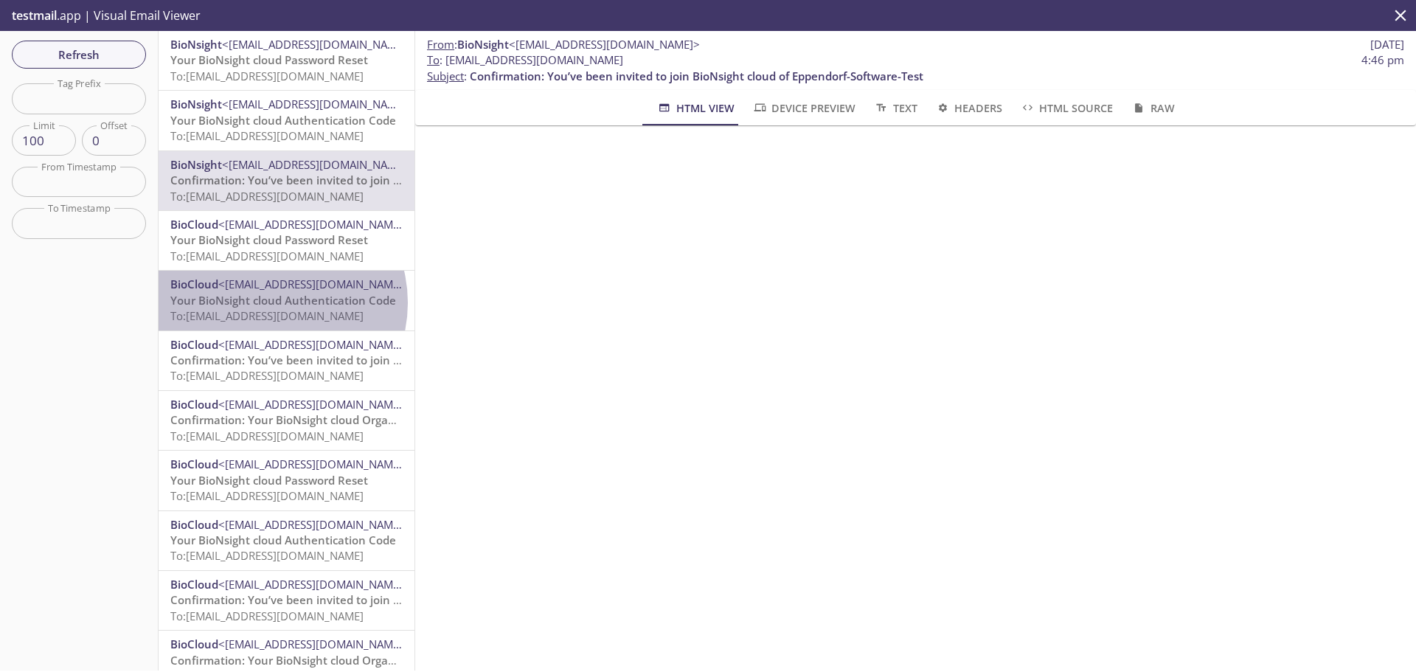
click at [271, 302] on span "Your BioNsight cloud Authentication Code" at bounding box center [283, 300] width 226 height 15
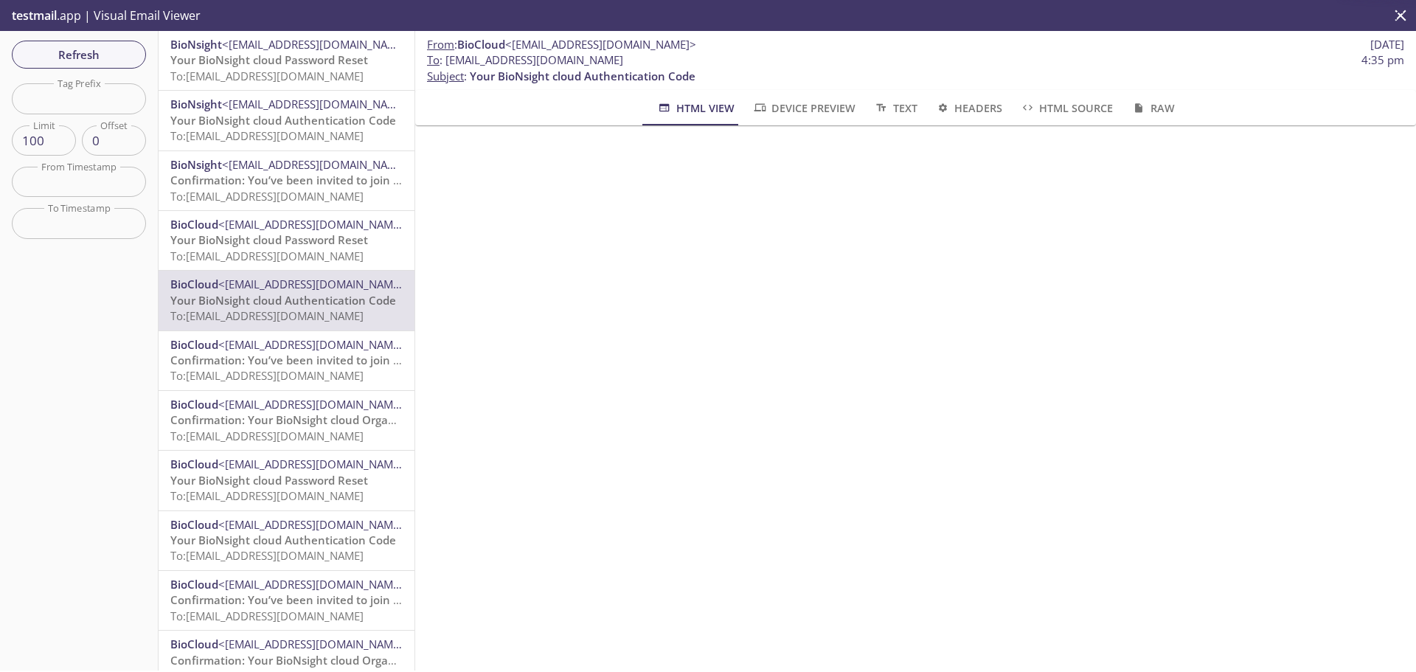
click at [251, 368] on span "To: [EMAIL_ADDRESS][DOMAIN_NAME]" at bounding box center [266, 375] width 193 height 15
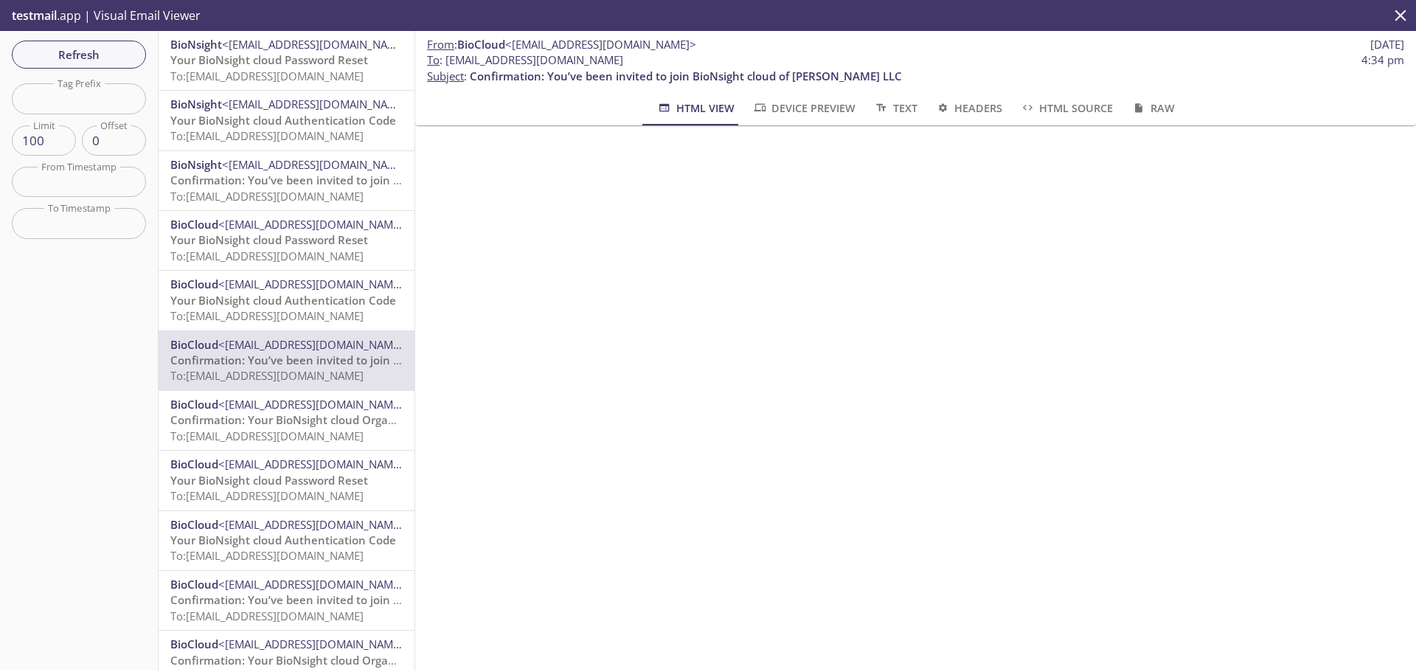
click at [876, 562] on div "From : BioCloud <[EMAIL_ADDRESS][DOMAIN_NAME]> [DATE] To : [EMAIL_ADDRESS][DOMA…" at bounding box center [915, 350] width 1001 height 639
click at [284, 531] on span "<[EMAIL_ADDRESS][DOMAIN_NAME]>" at bounding box center [313, 524] width 191 height 15
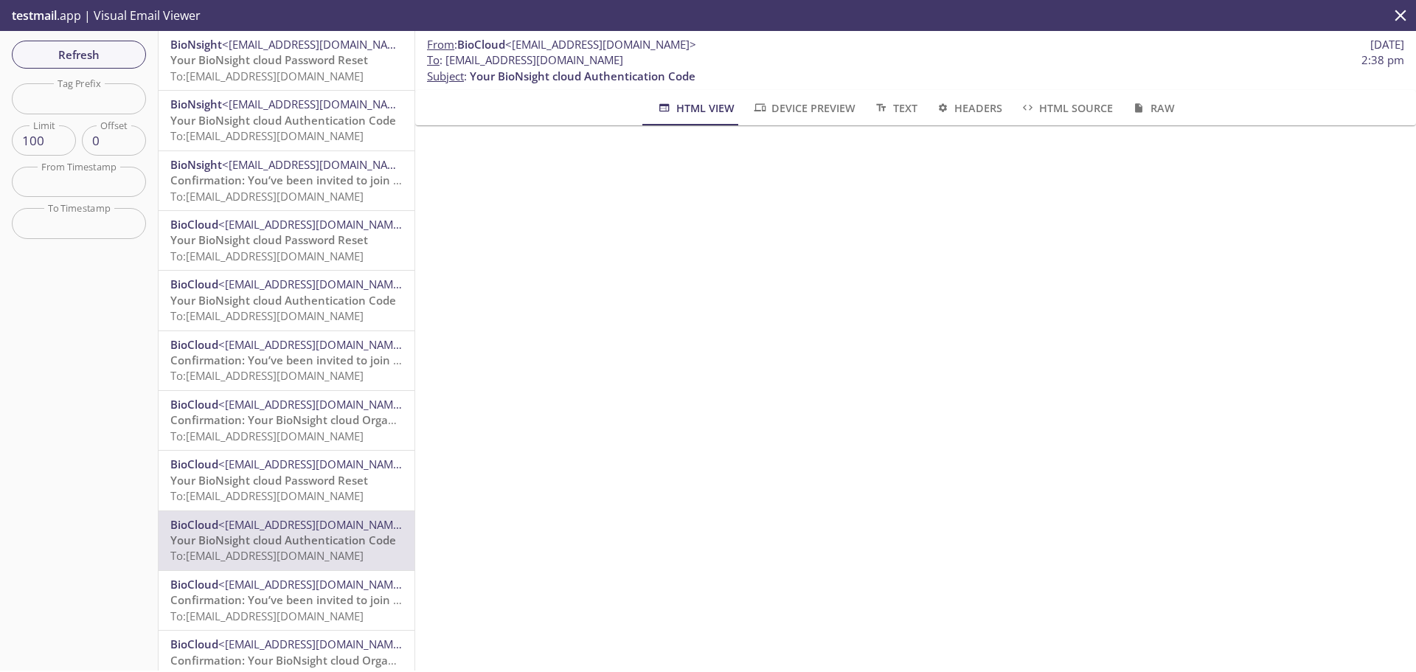
scroll to position [74, 0]
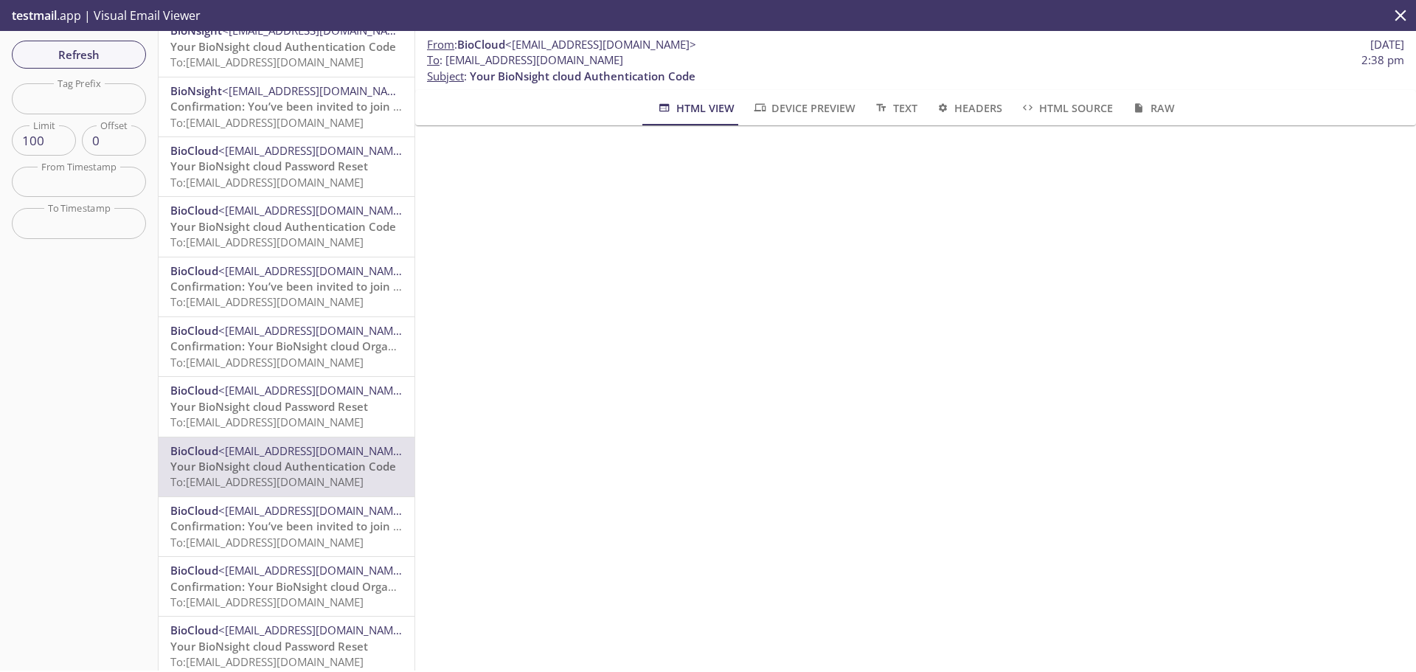
click at [302, 528] on span "Confirmation: You’ve been invited to join BioNsight cloud of [PERSON_NAME] and …" at bounding box center [401, 525] width 462 height 15
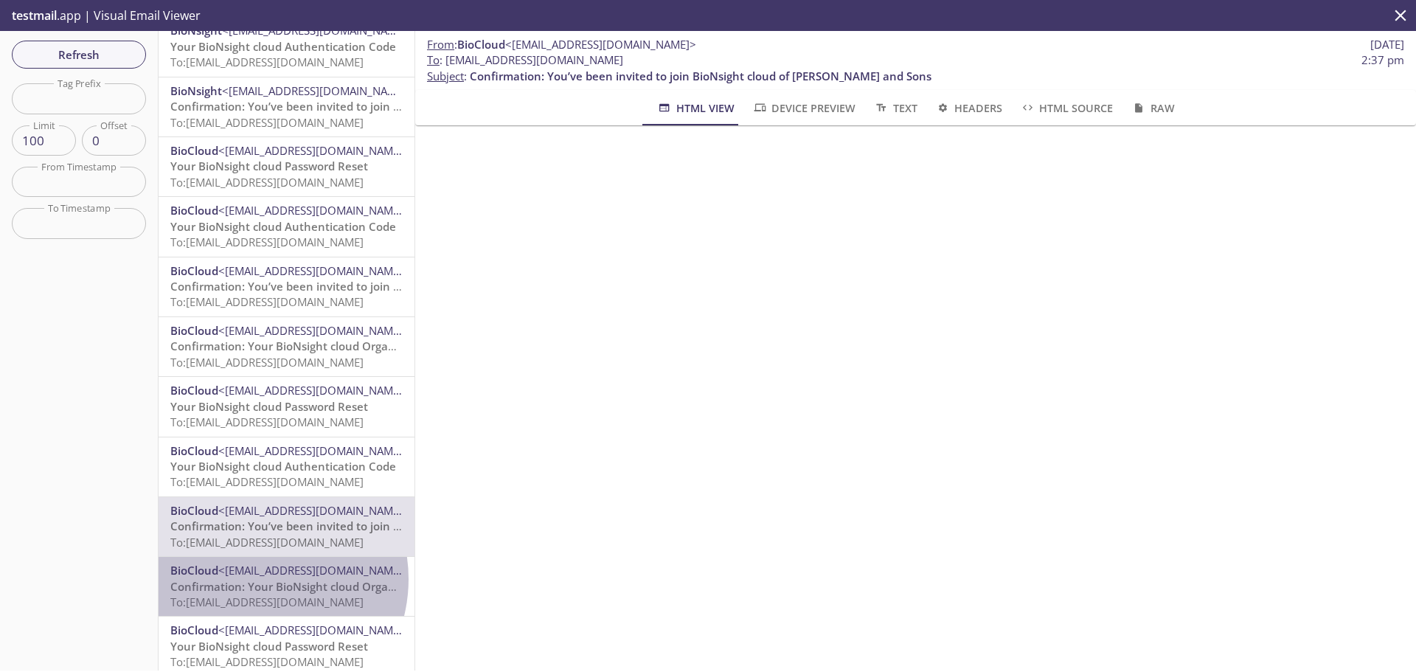
click at [252, 579] on span "Confirmation: Your BioNsight cloud Organization Access" at bounding box center [319, 586] width 299 height 15
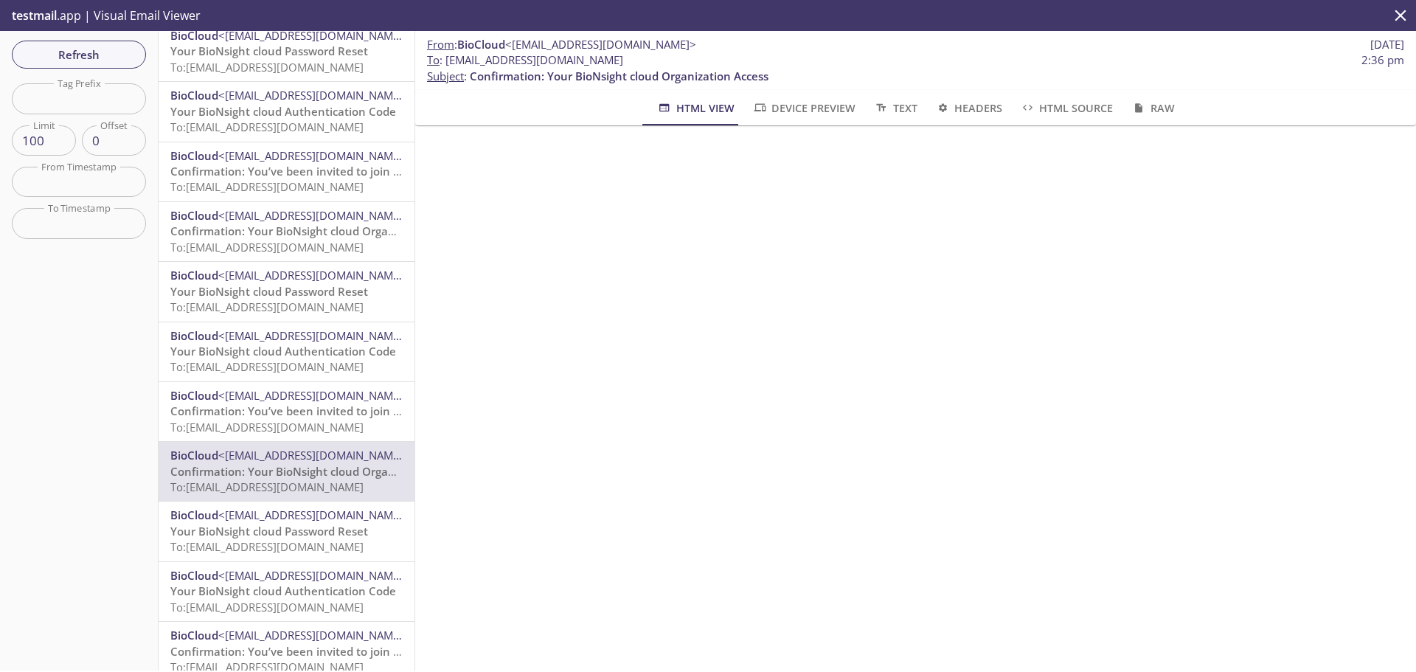
scroll to position [221, 0]
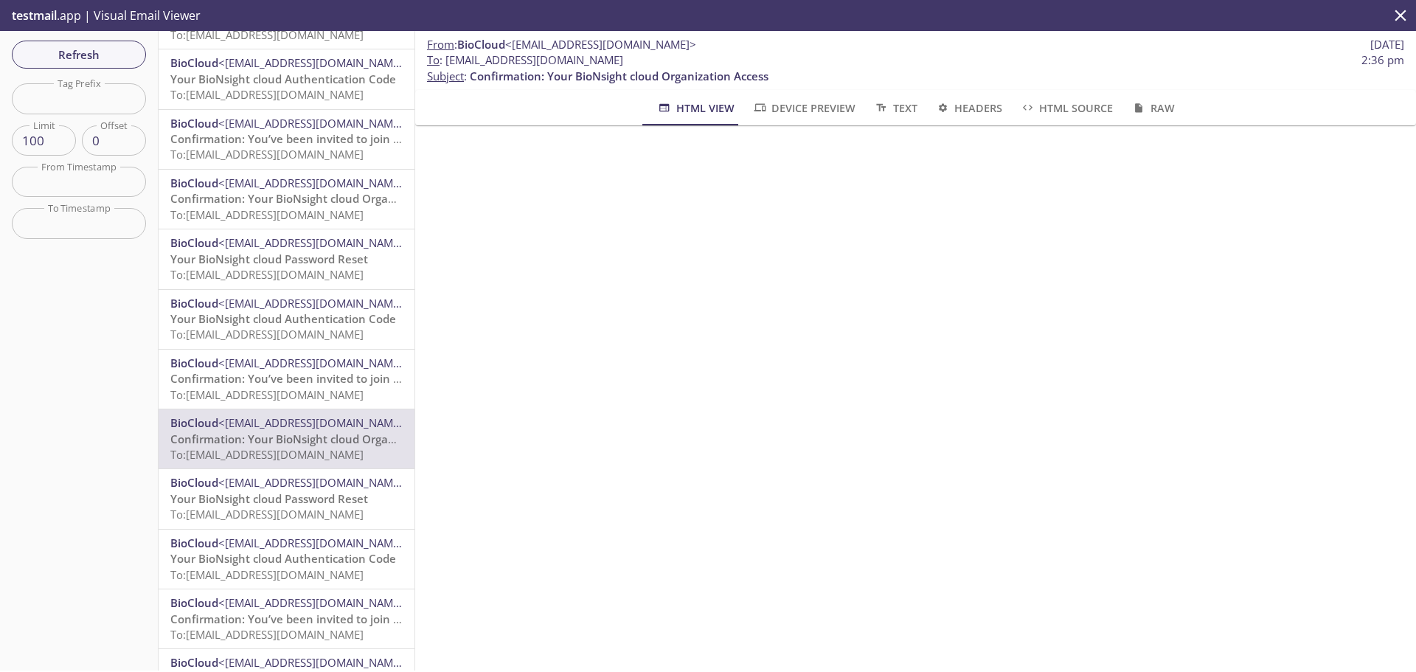
click at [260, 488] on span "<[EMAIL_ADDRESS][DOMAIN_NAME]>" at bounding box center [313, 482] width 191 height 15
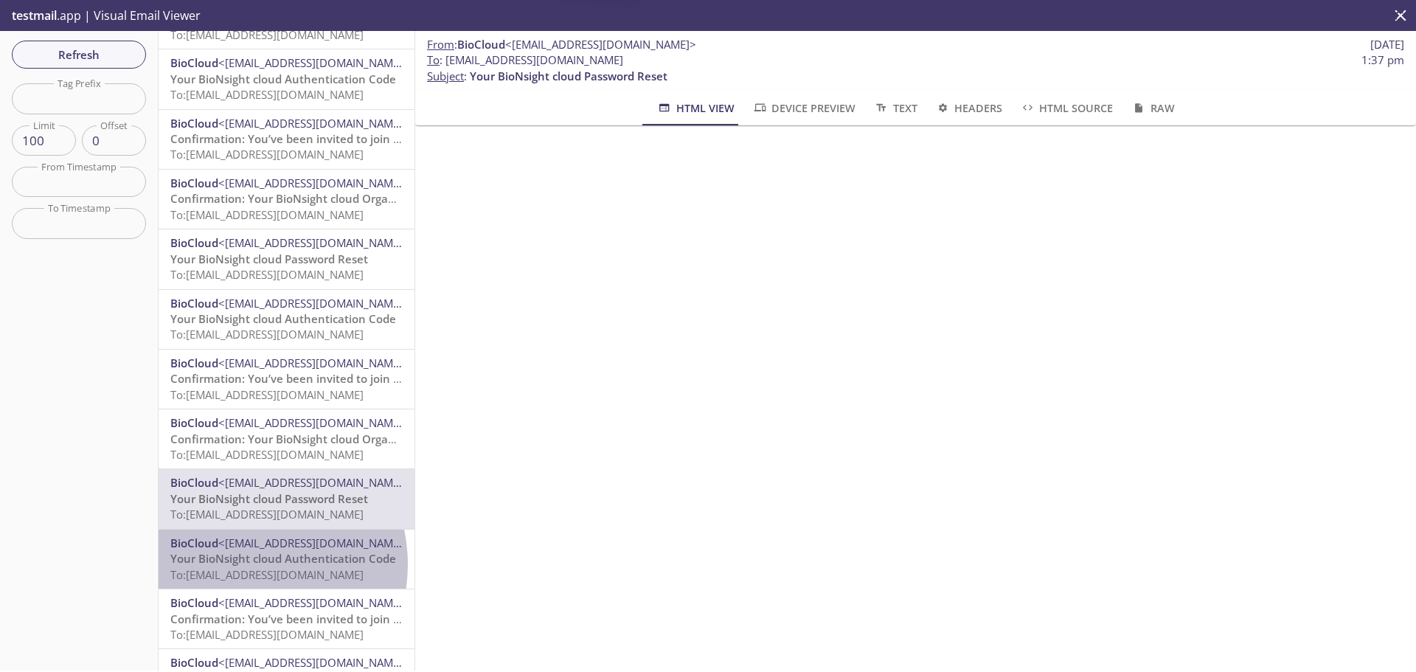
click at [240, 564] on span "Your BioNsight cloud Authentication Code" at bounding box center [283, 558] width 226 height 15
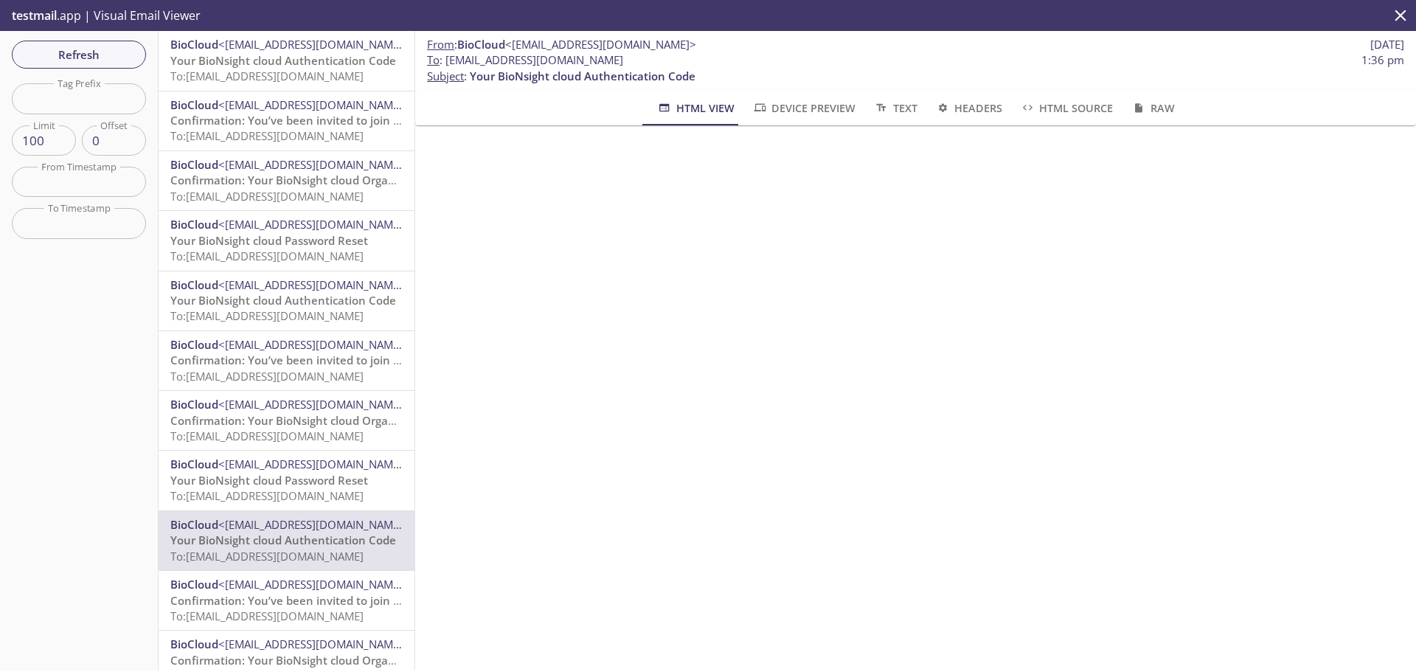
scroll to position [295, 0]
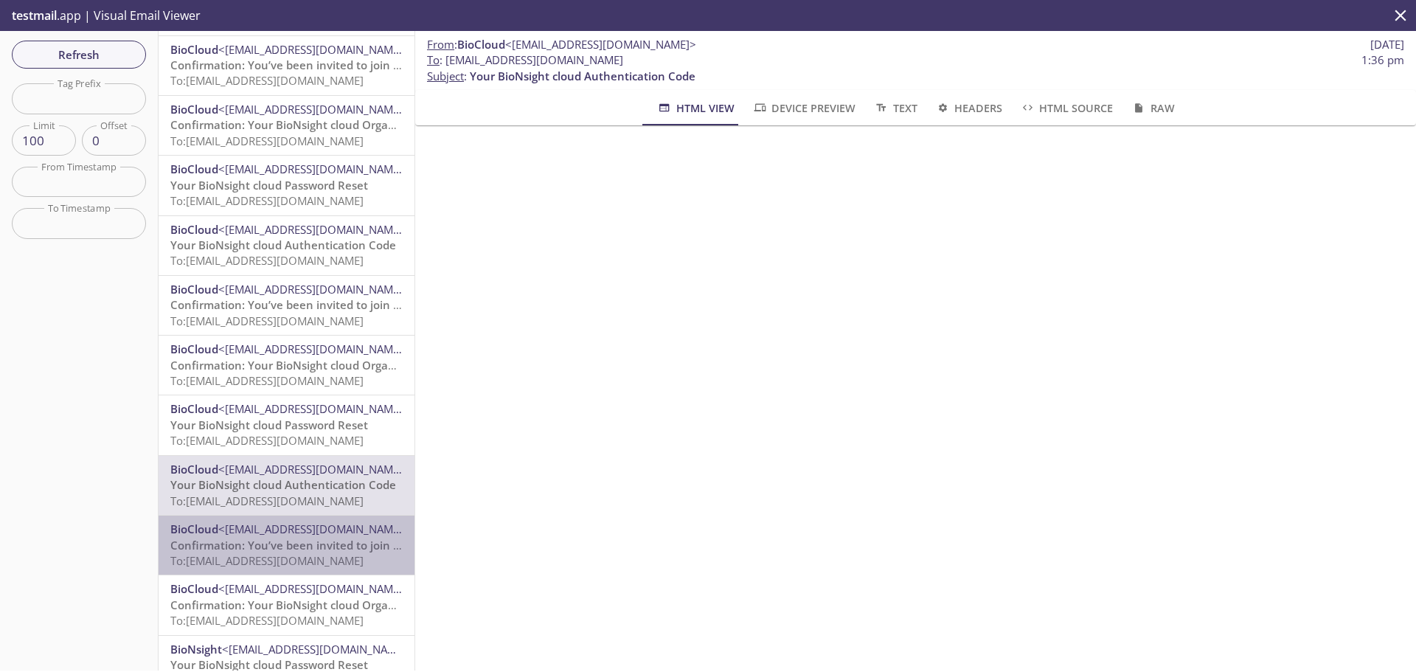
click at [286, 556] on span "To: [EMAIL_ADDRESS][DOMAIN_NAME]" at bounding box center [266, 560] width 193 height 15
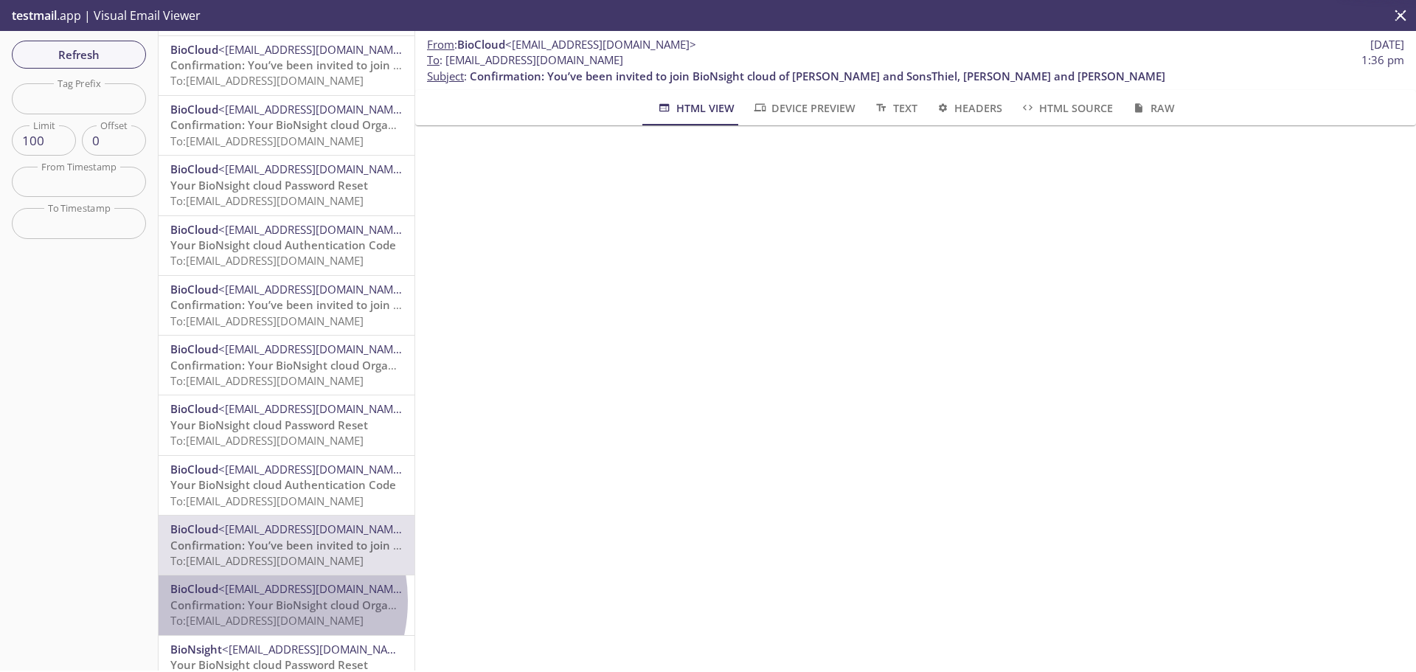
click at [247, 600] on span "Confirmation: Your BioNsight cloud Organization Access" at bounding box center [319, 604] width 299 height 15
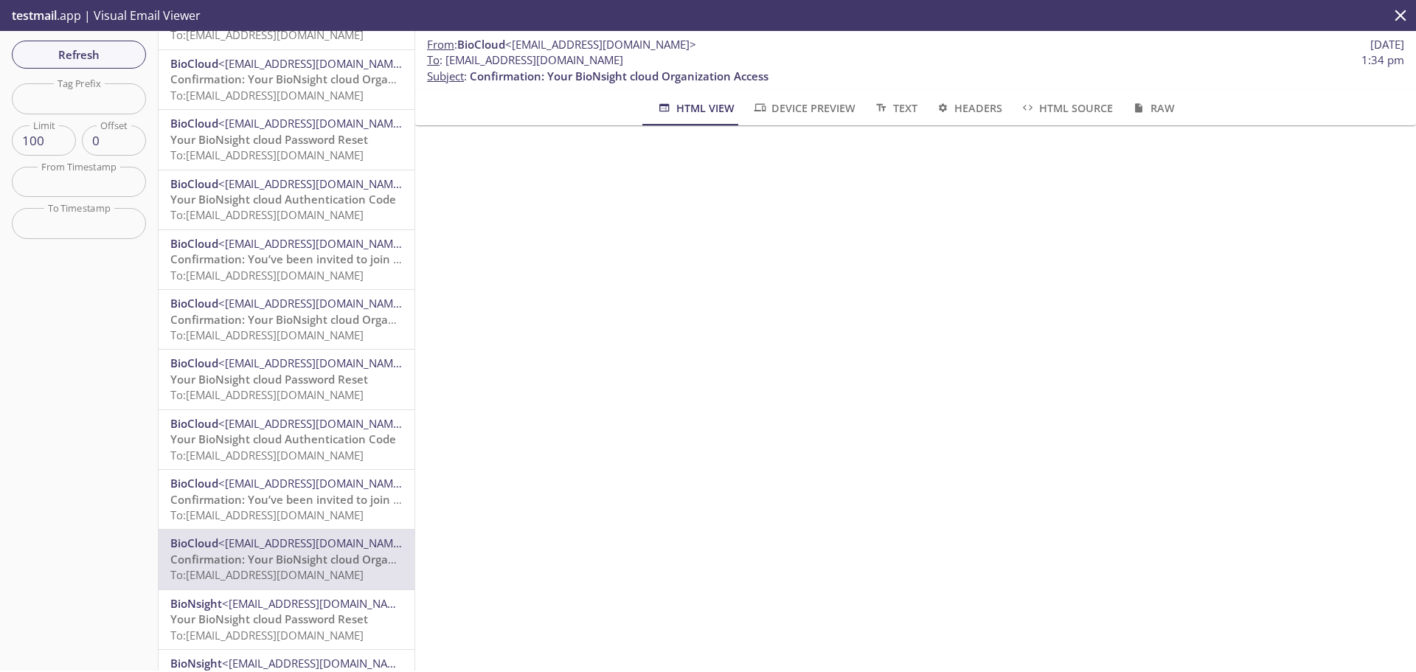
scroll to position [442, 0]
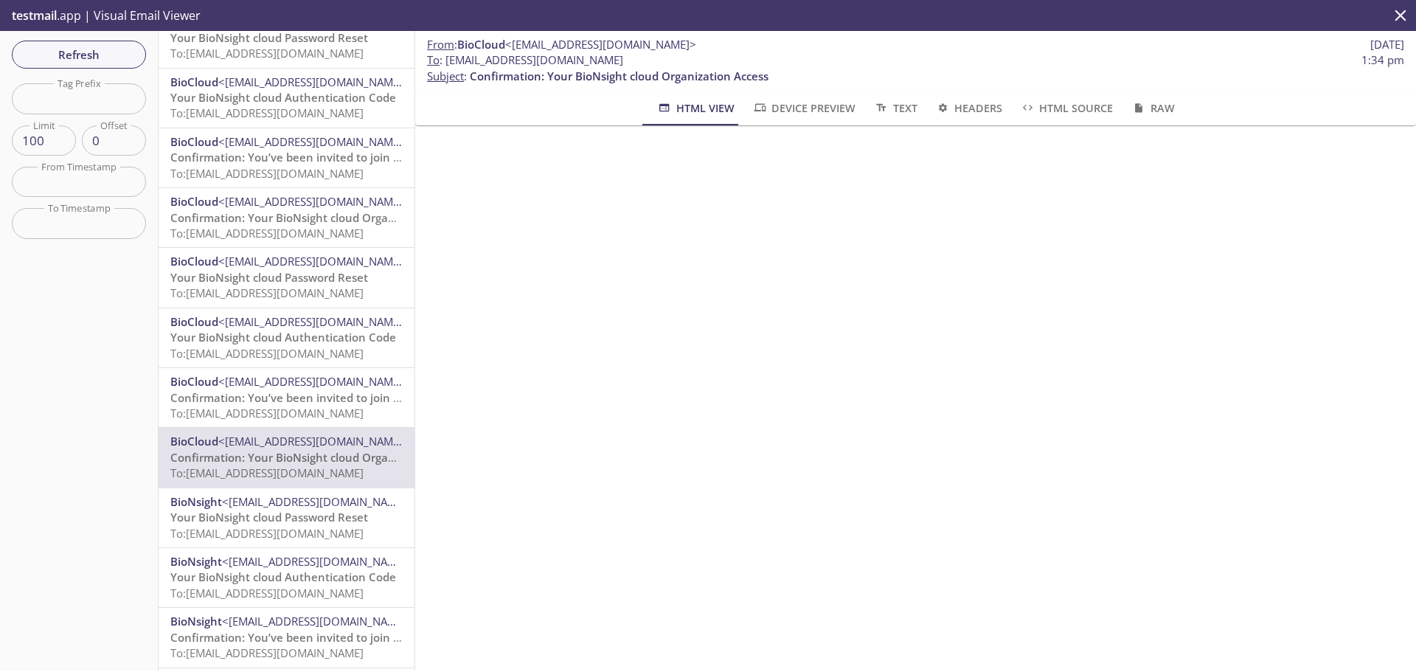
click at [251, 507] on span "<[EMAIL_ADDRESS][DOMAIN_NAME]>" at bounding box center [317, 501] width 191 height 15
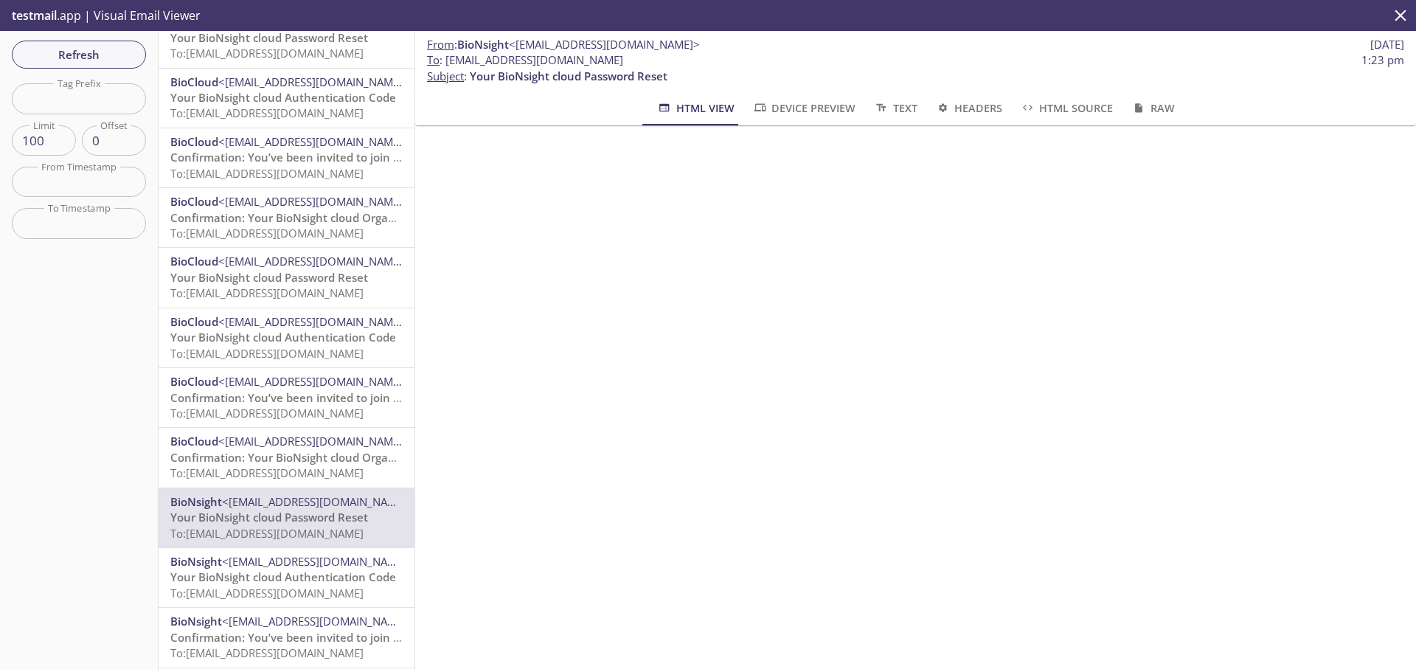
scroll to position [516, 0]
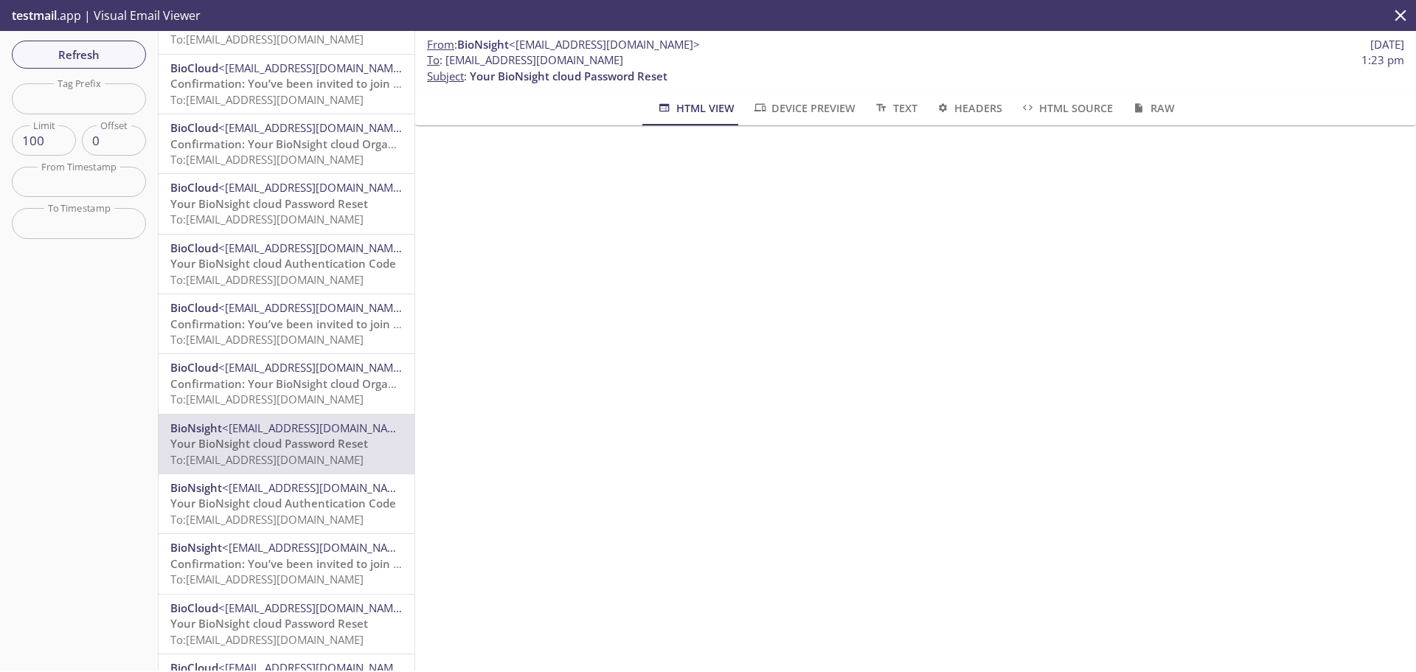
click at [321, 498] on span "Your BioNsight cloud Authentication Code" at bounding box center [283, 503] width 226 height 15
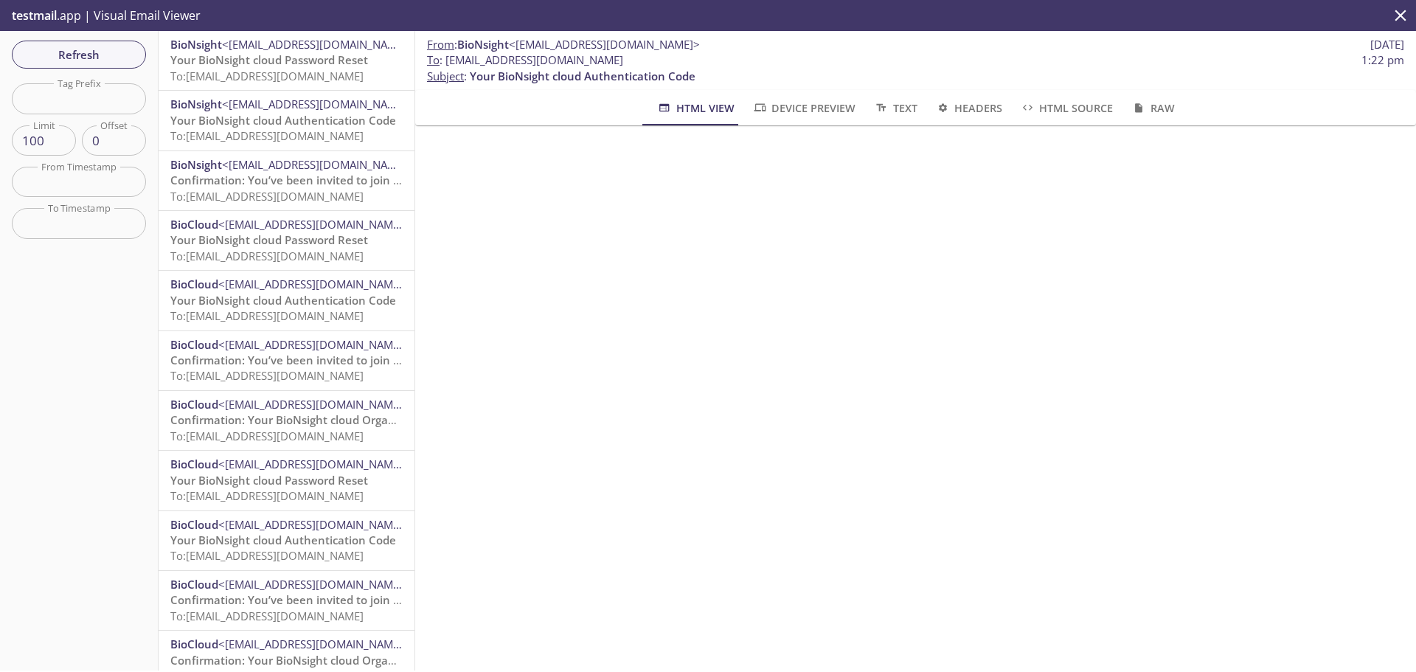
click at [313, 423] on span "Confirmation: Your BioNsight cloud Organization Access" at bounding box center [319, 419] width 299 height 15
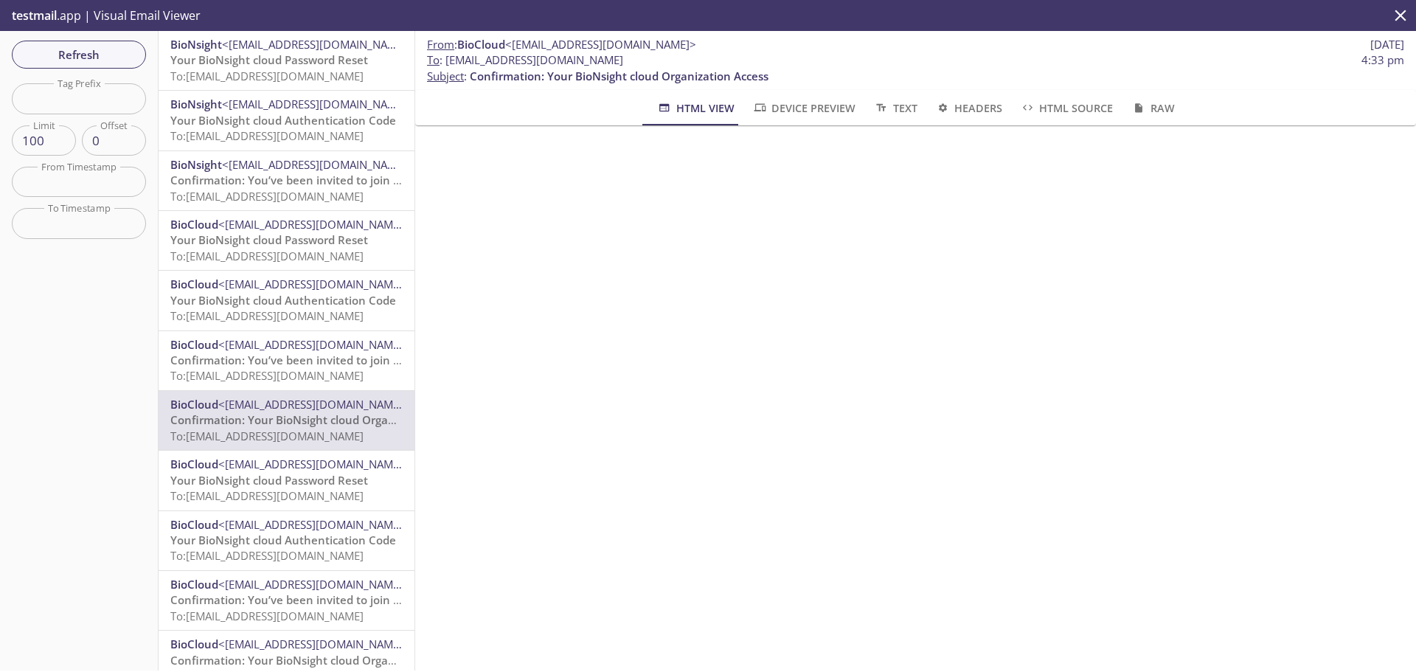
click at [564, 44] on span "<[EMAIL_ADDRESS][DOMAIN_NAME]>" at bounding box center [600, 44] width 191 height 15
drag, startPoint x: 574, startPoint y: 46, endPoint x: 703, endPoint y: 49, distance: 129.1
click at [696, 49] on span "<[EMAIL_ADDRESS][DOMAIN_NAME]>" at bounding box center [600, 44] width 191 height 15
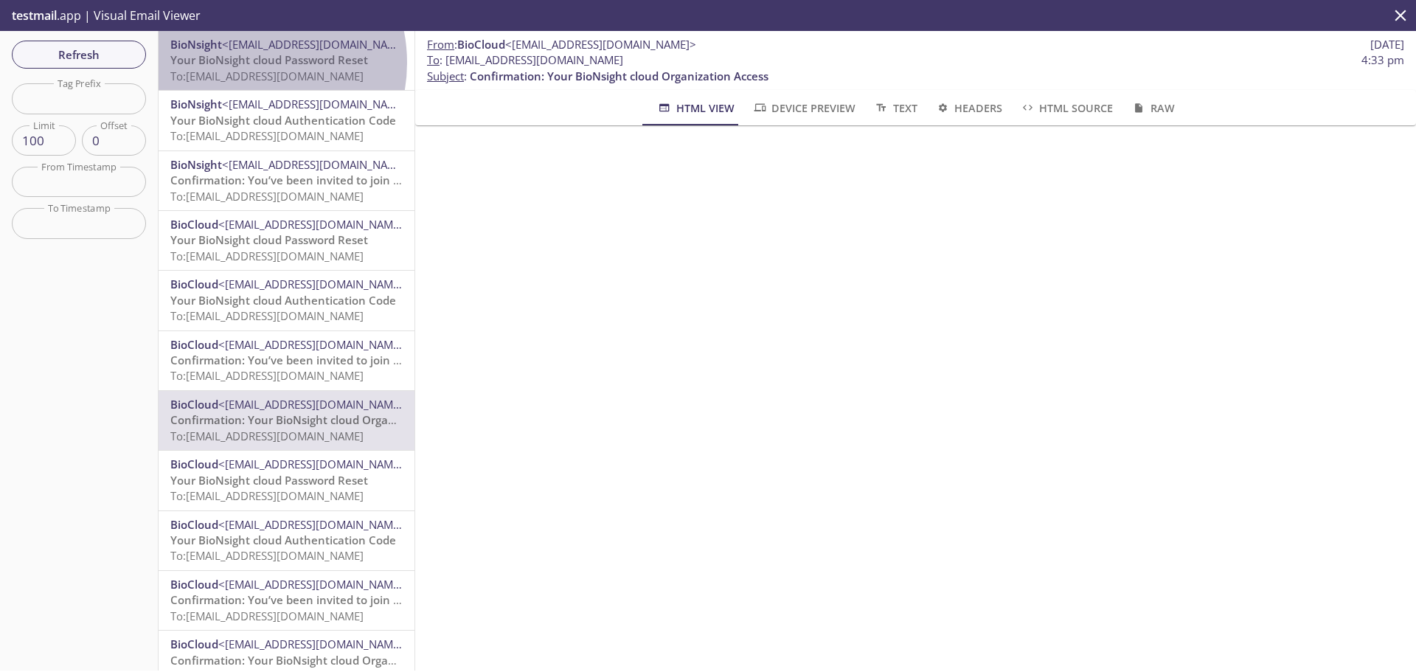
click at [243, 63] on span "Your BioNsight cloud Password Reset" at bounding box center [269, 59] width 198 height 15
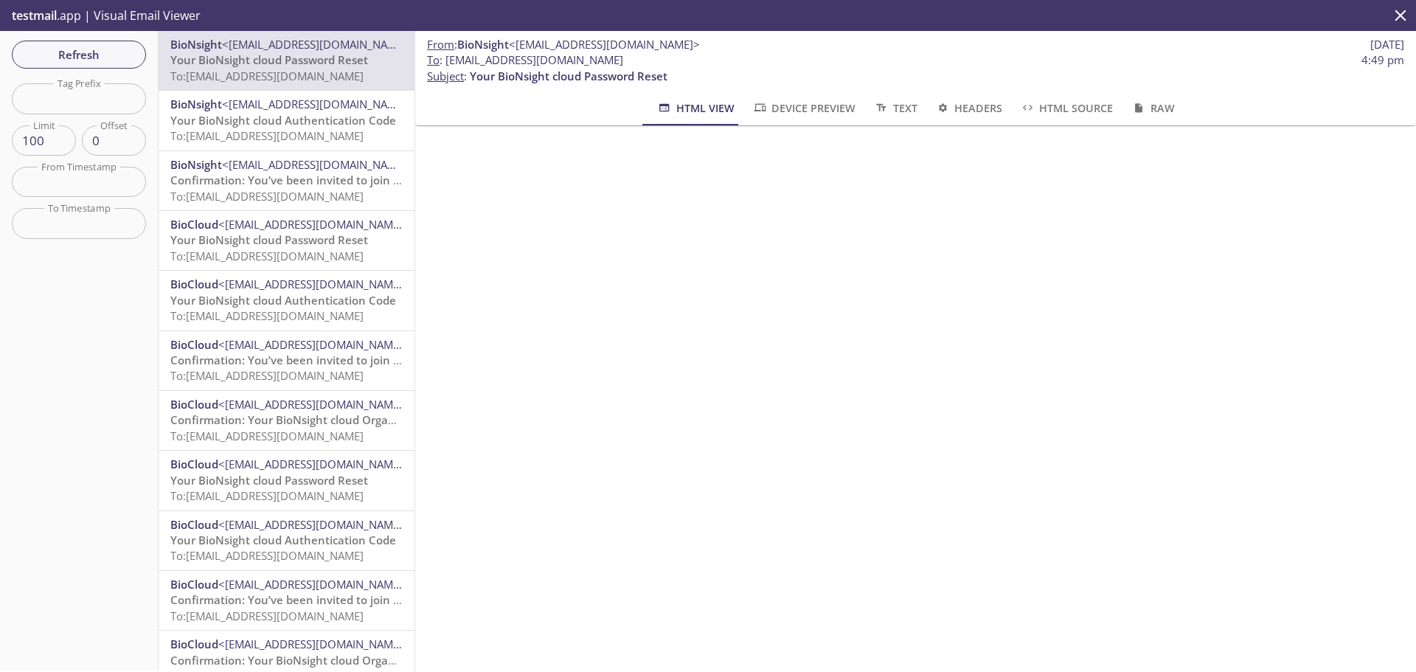
click at [324, 130] on span "To: [EMAIL_ADDRESS][DOMAIN_NAME]" at bounding box center [266, 135] width 193 height 15
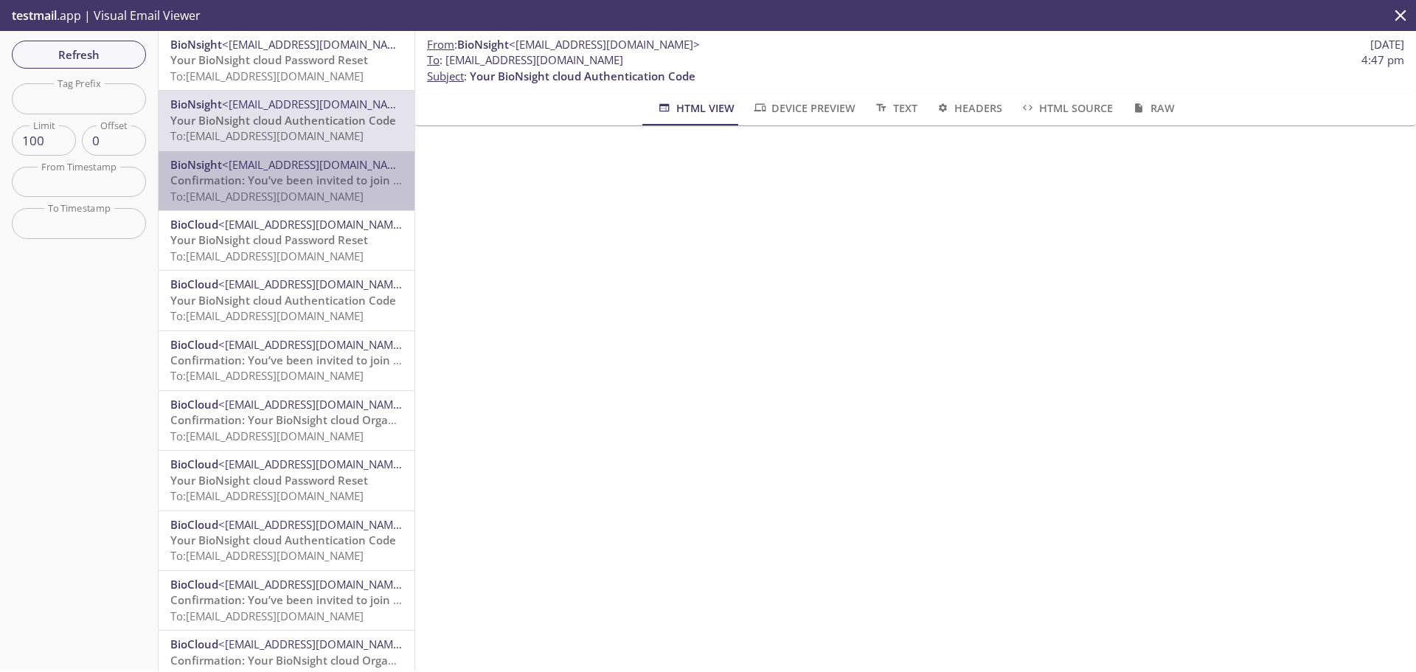
click at [294, 187] on span "Confirmation: You’ve been invited to join BioNsight cloud of Eppendorf-Software…" at bounding box center [397, 180] width 454 height 15
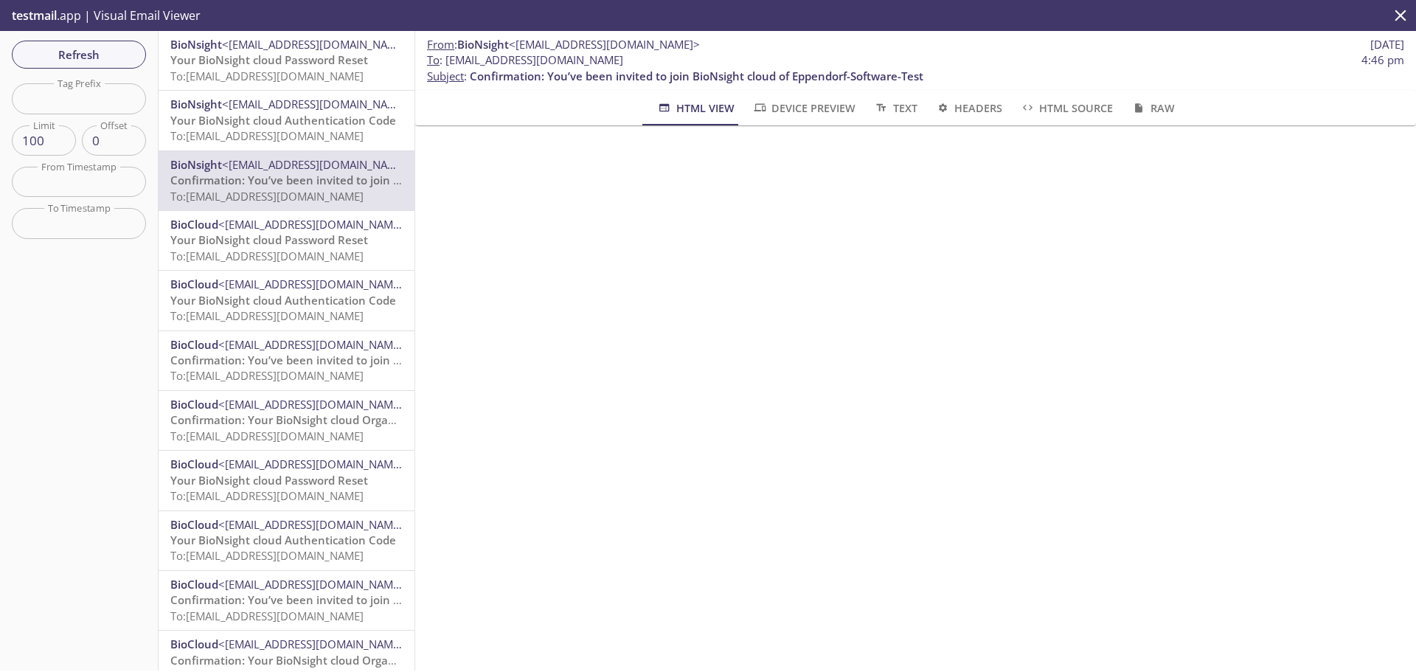
click at [1118, 508] on div at bounding box center [915, 321] width 1001 height 392
